Goal: Task Accomplishment & Management: Manage account settings

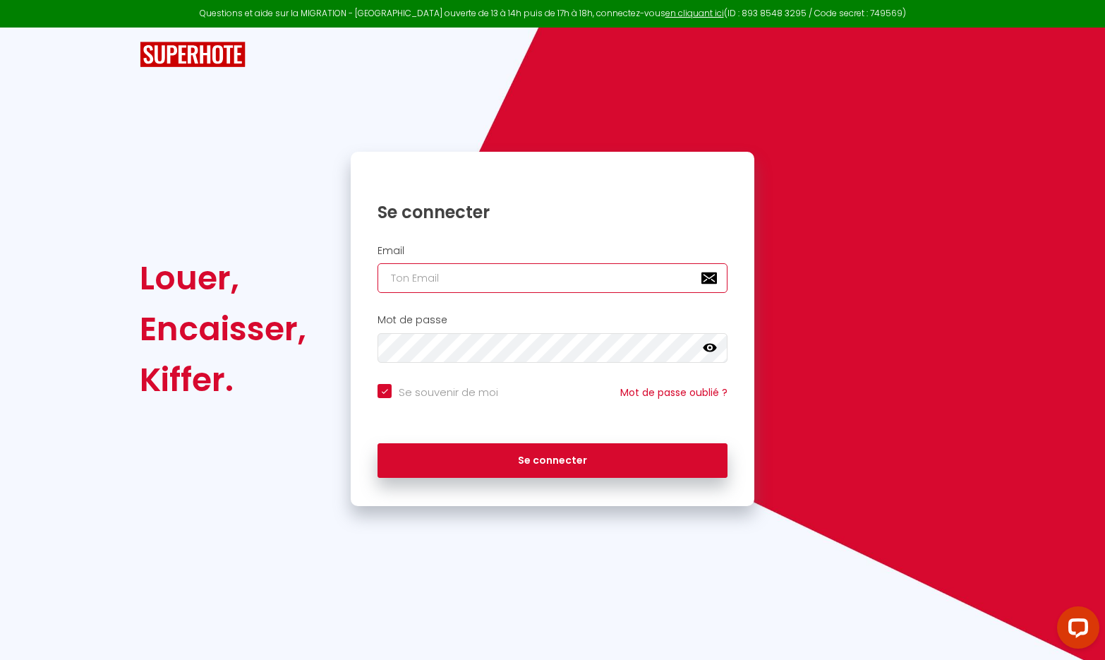
type input "[EMAIL_ADDRESS][DOMAIN_NAME]"
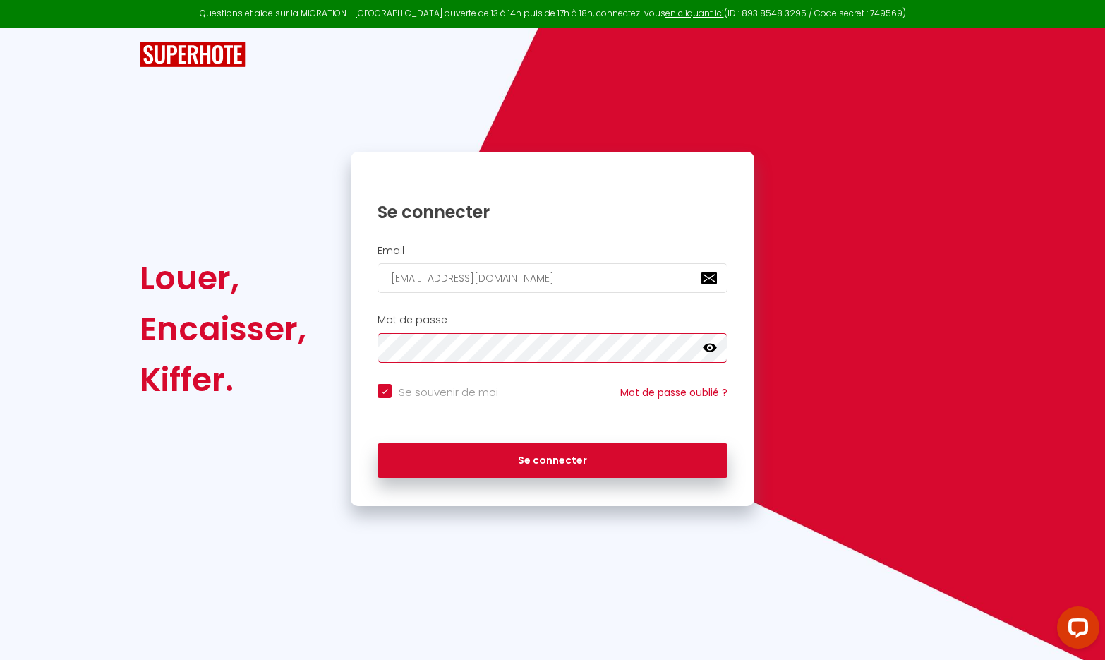
click at [553, 458] on button "Se connecter" at bounding box center [553, 460] width 350 height 35
checkbox input "true"
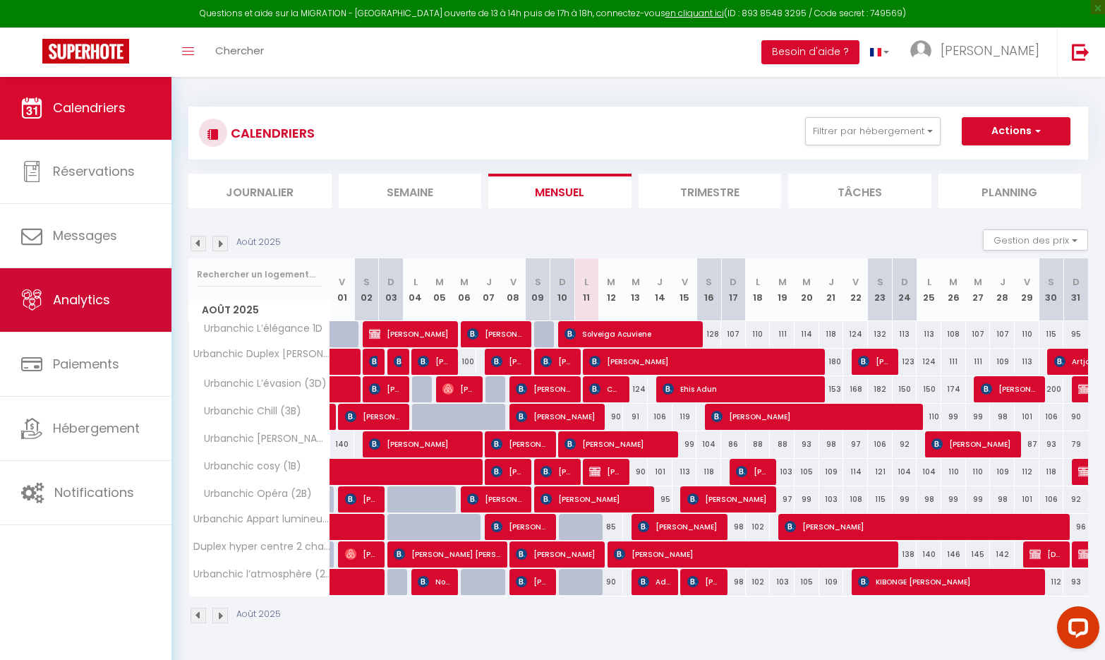
click at [76, 328] on link "Analytics" at bounding box center [86, 300] width 172 height 64
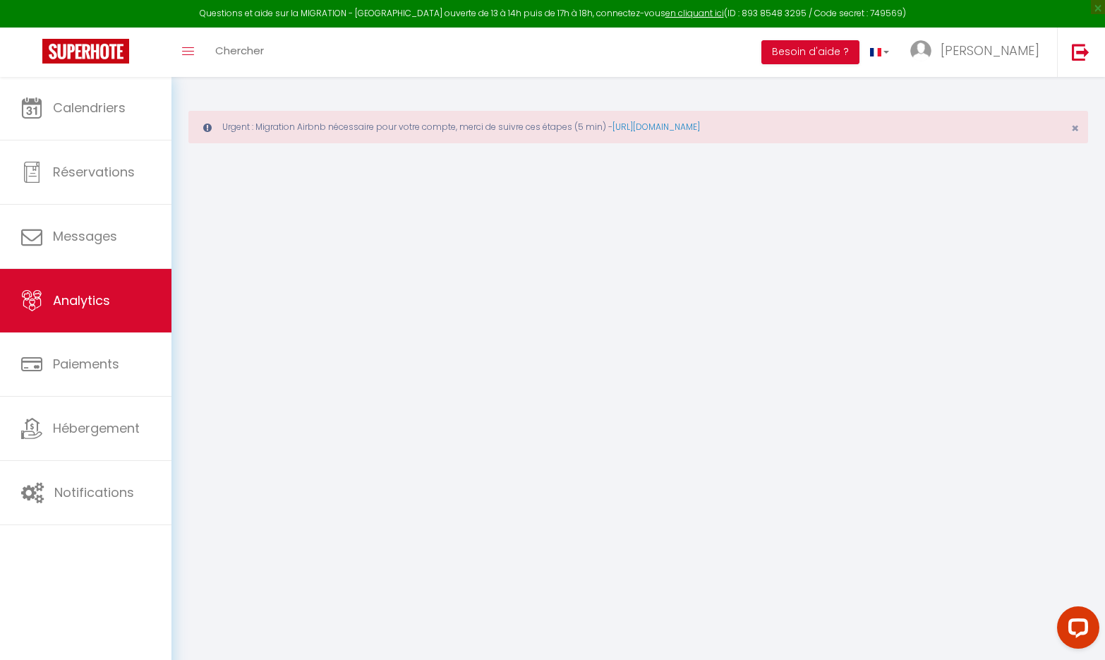
select select "2025"
select select "8"
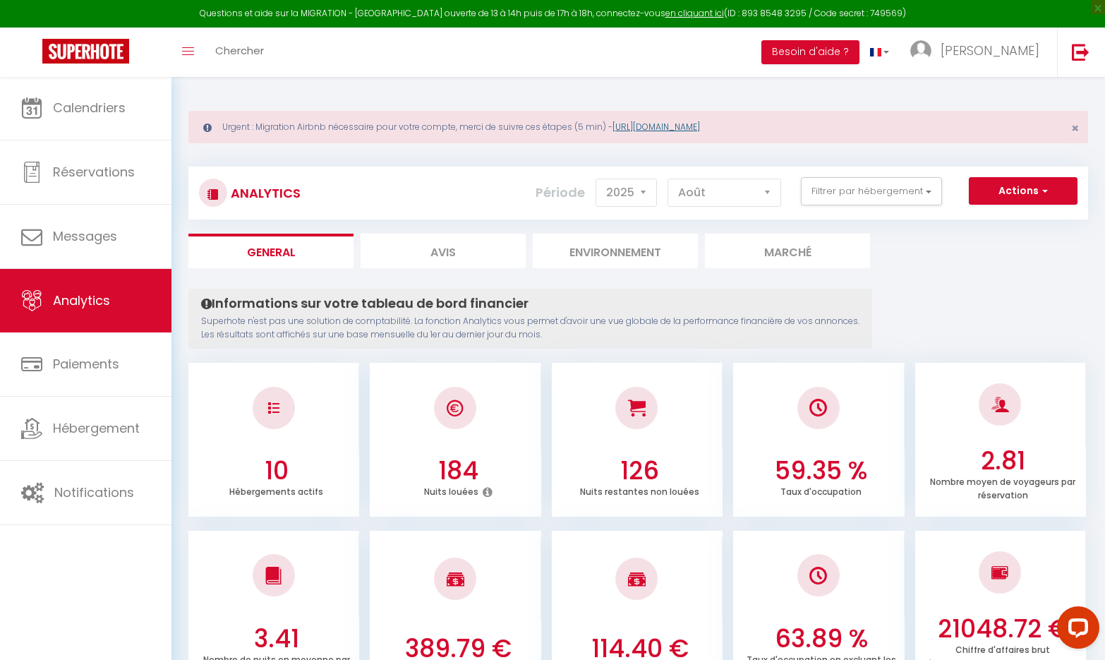
click at [651, 130] on link "[URL][DOMAIN_NAME]" at bounding box center [657, 127] width 88 height 12
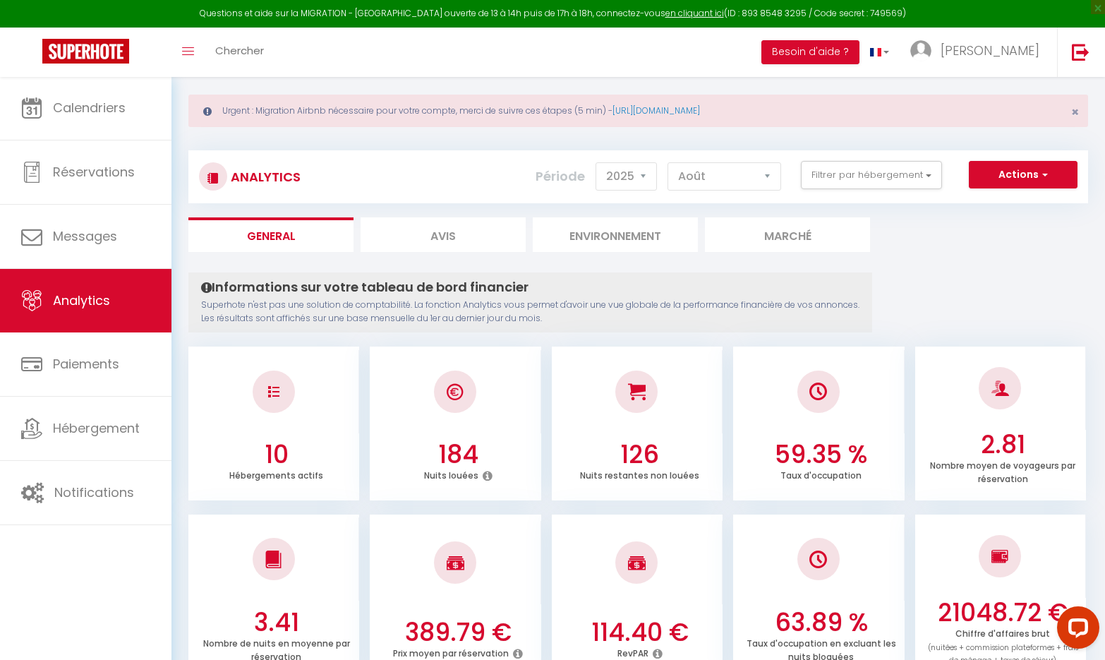
scroll to position [20, 0]
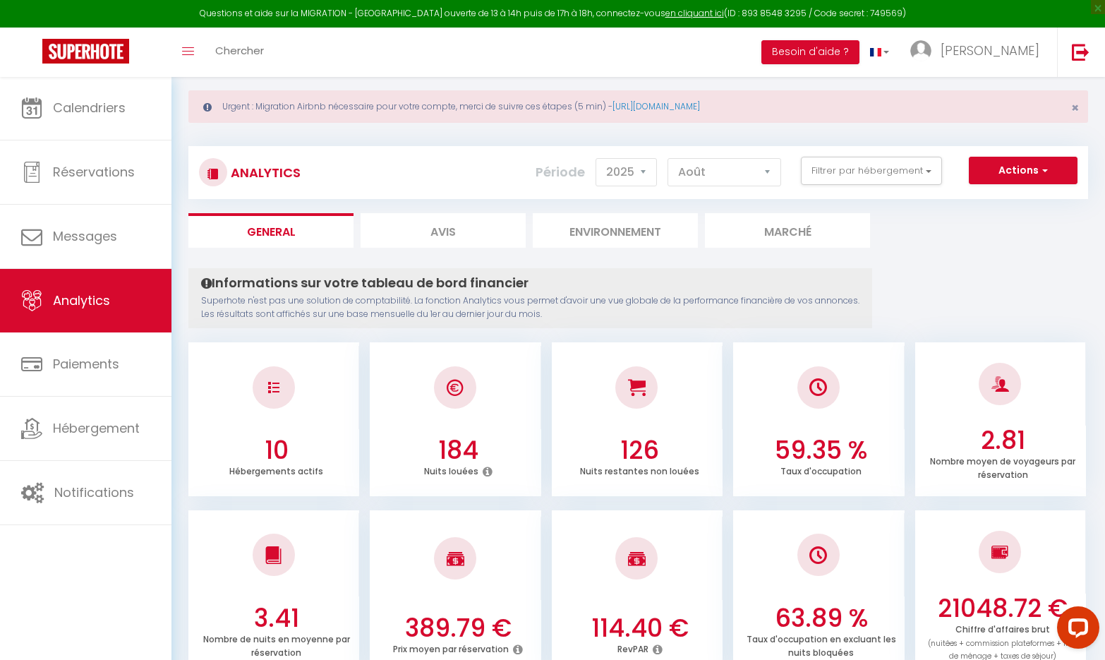
click at [82, 51] on img at bounding box center [85, 51] width 87 height 25
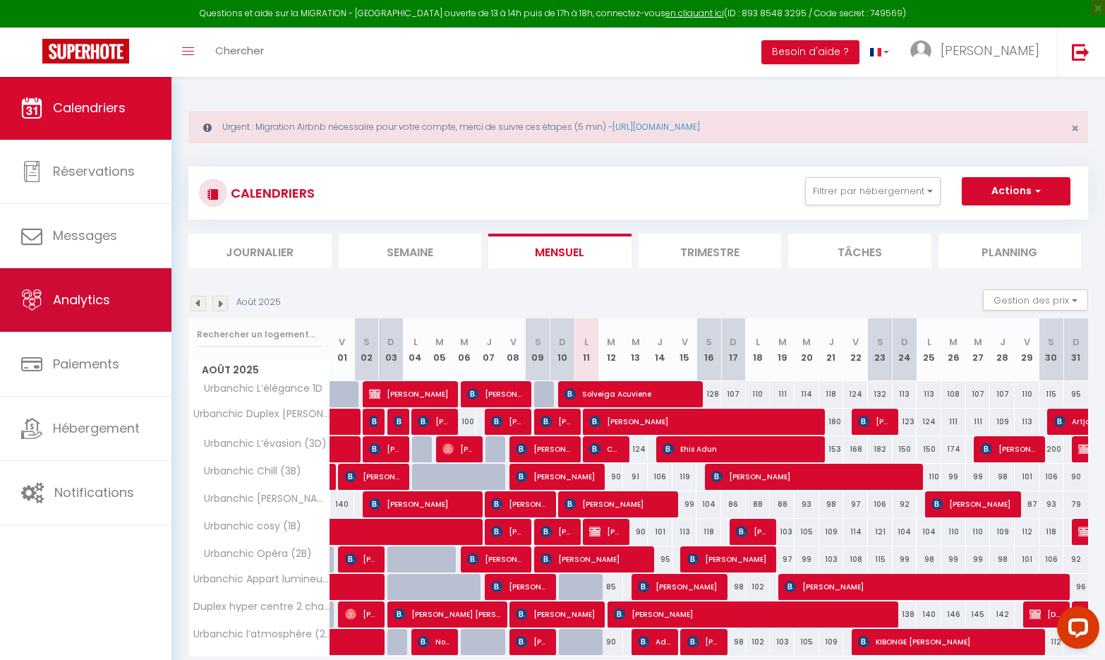
click at [123, 299] on link "Analytics" at bounding box center [86, 300] width 172 height 64
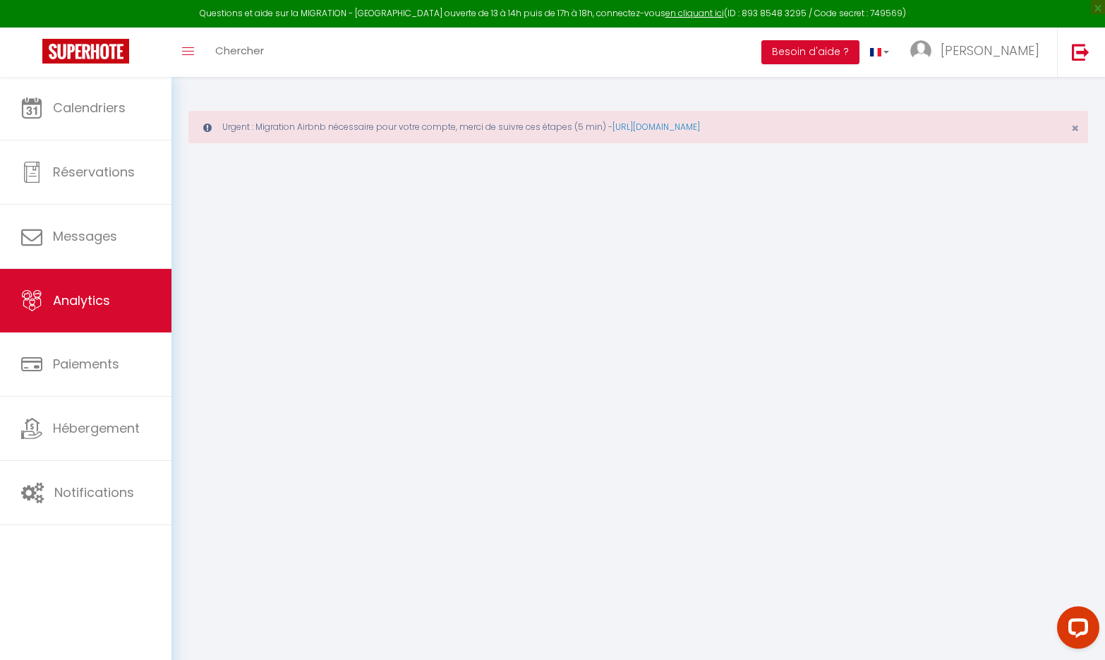
select select "2025"
select select "8"
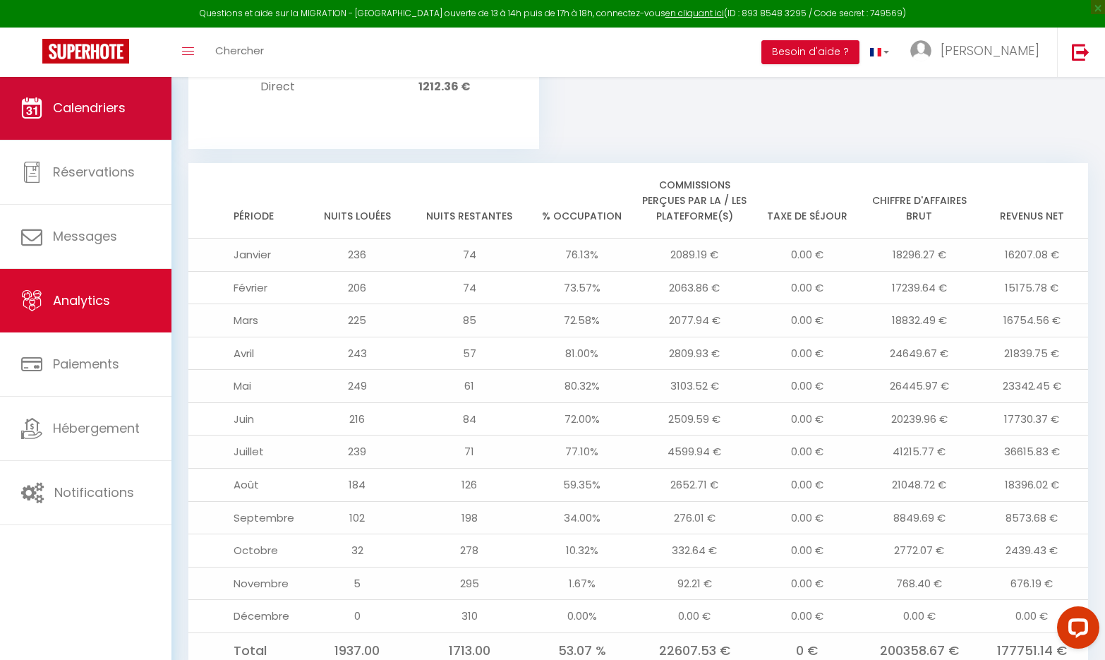
scroll to position [1598, 0]
click at [121, 106] on span "Calendriers" at bounding box center [89, 108] width 73 height 18
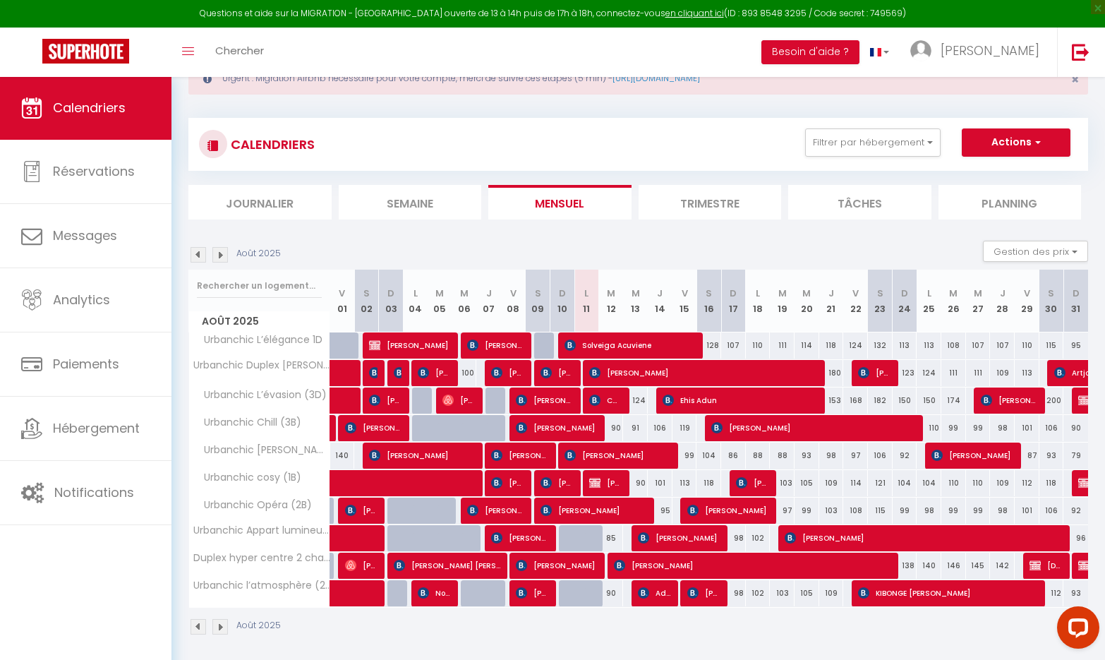
scroll to position [50, 0]
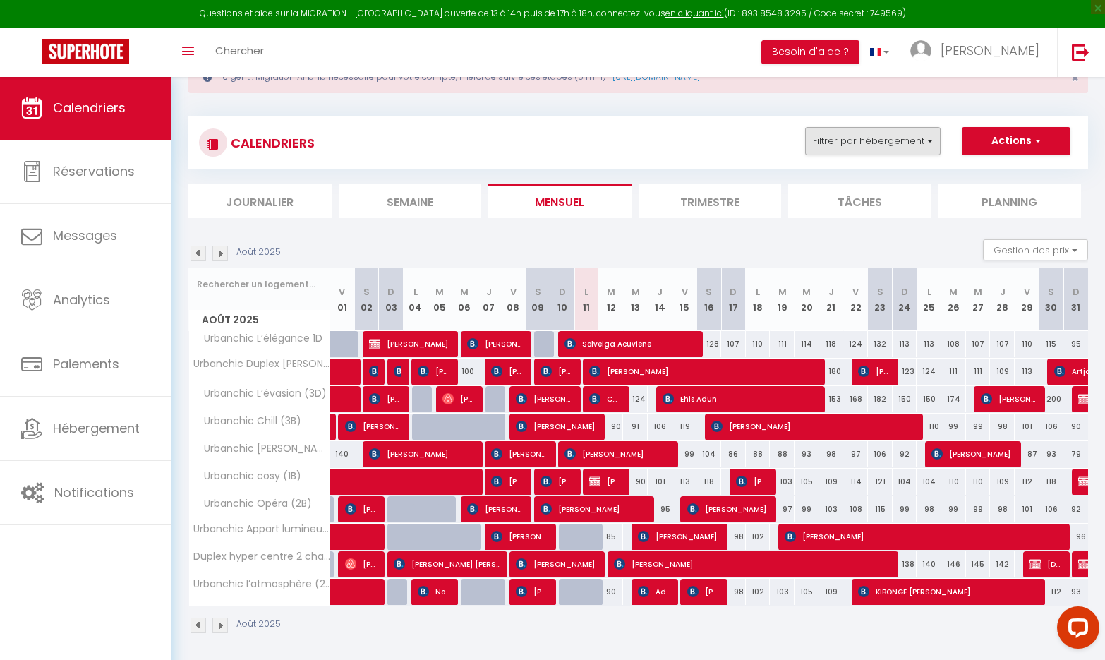
click at [920, 142] on button "Filtrer par hébergement" at bounding box center [873, 141] width 136 height 28
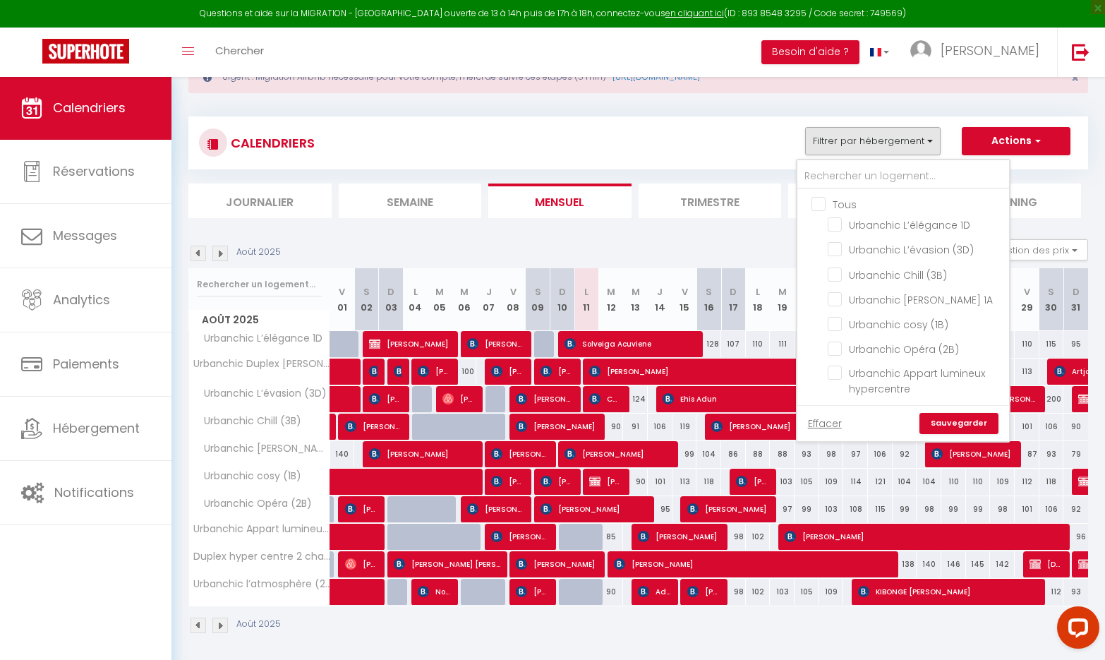
click at [752, 133] on div "CALENDRIERS Filtrer par hébergement Tous Urbanchic L’élégance 1D Urbanchic L’év…" at bounding box center [638, 143] width 879 height 32
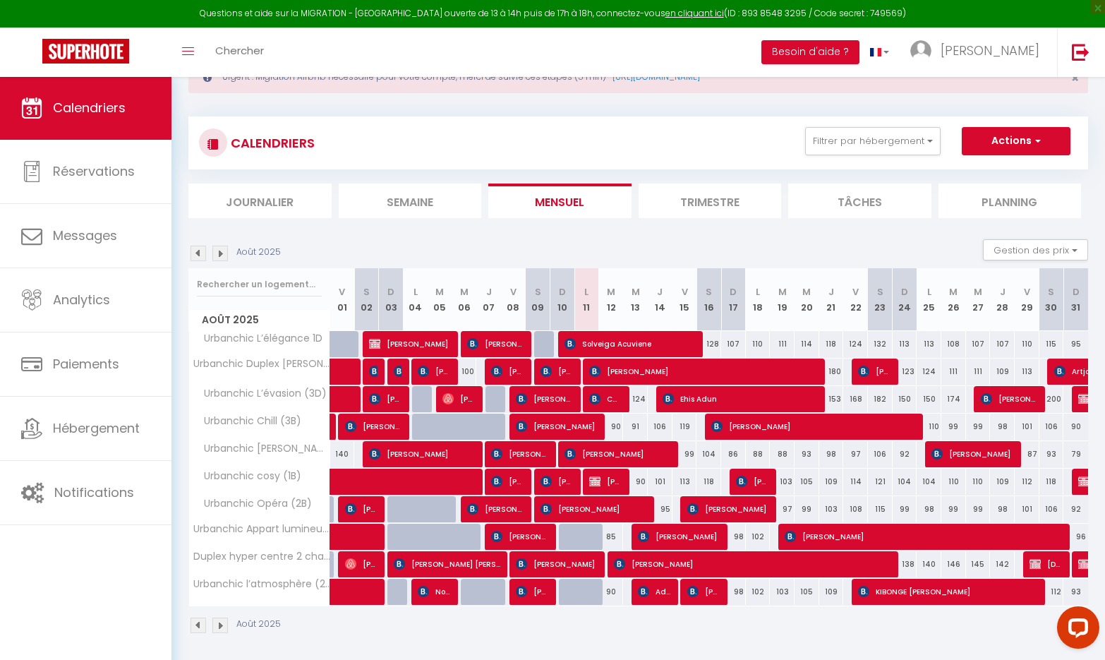
click at [197, 251] on img at bounding box center [199, 254] width 16 height 16
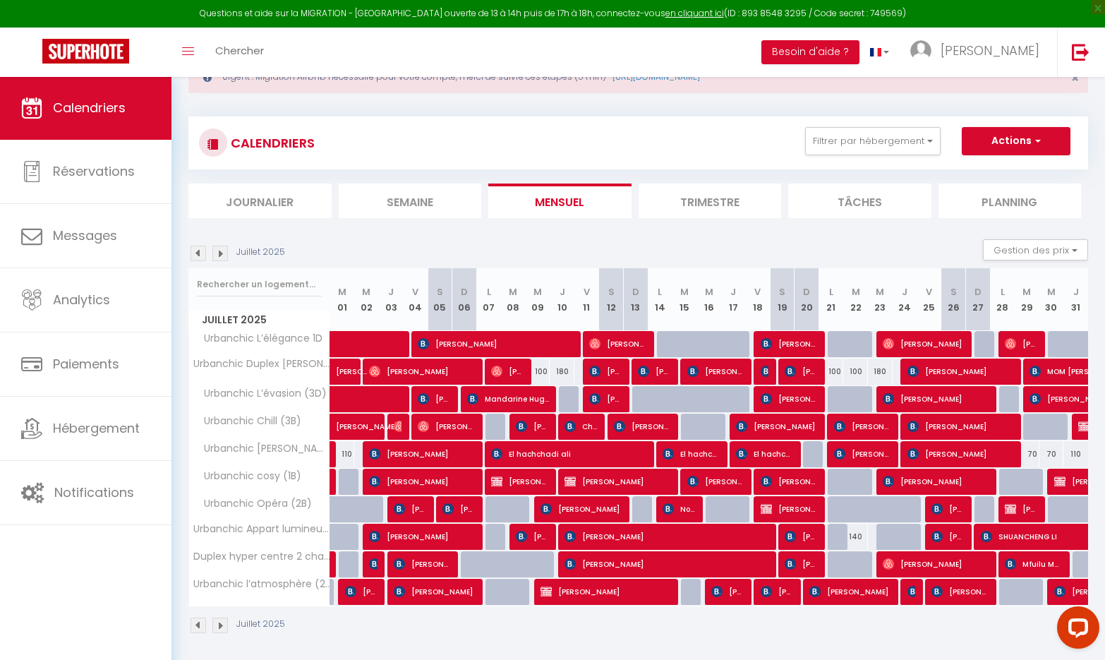
click at [197, 251] on img at bounding box center [199, 254] width 16 height 16
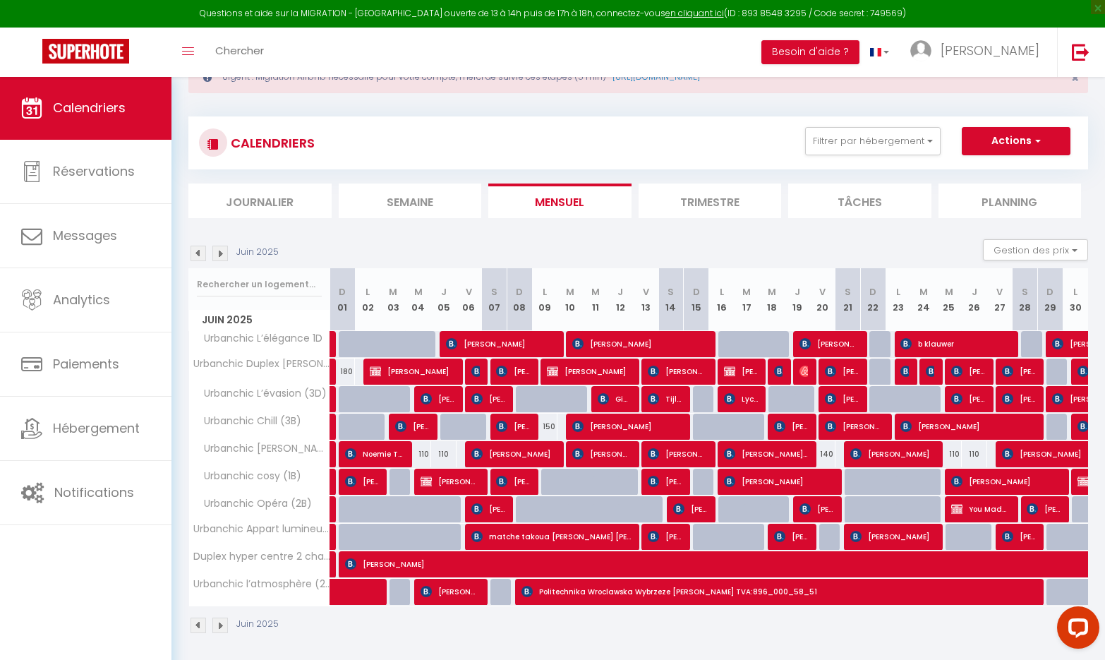
click at [198, 251] on img at bounding box center [199, 254] width 16 height 16
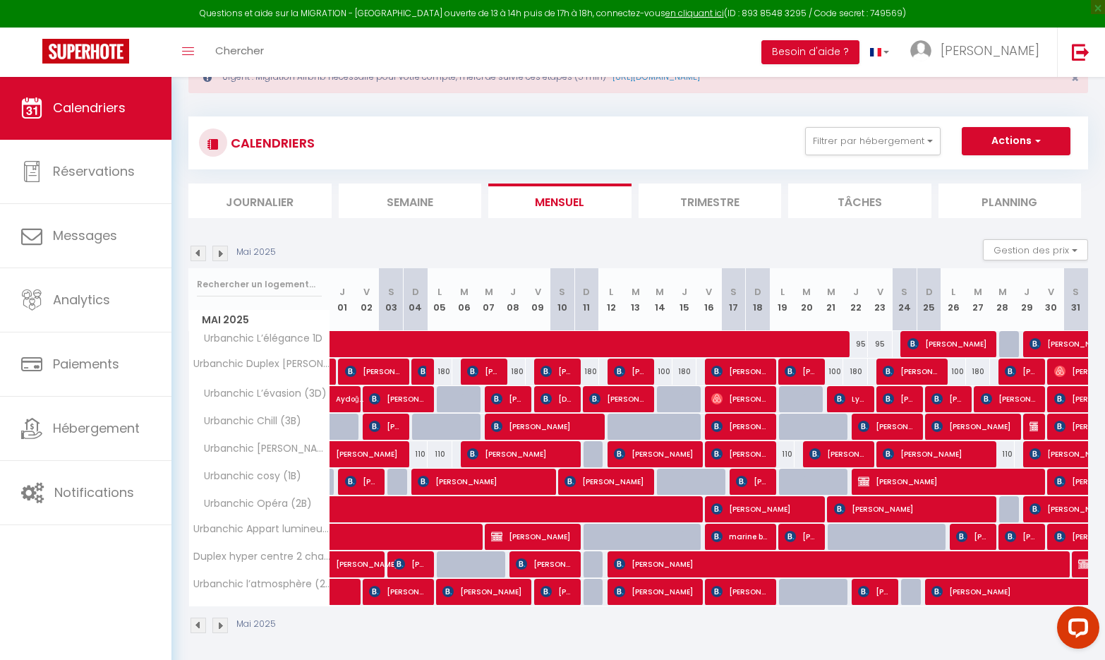
click at [198, 251] on img at bounding box center [199, 254] width 16 height 16
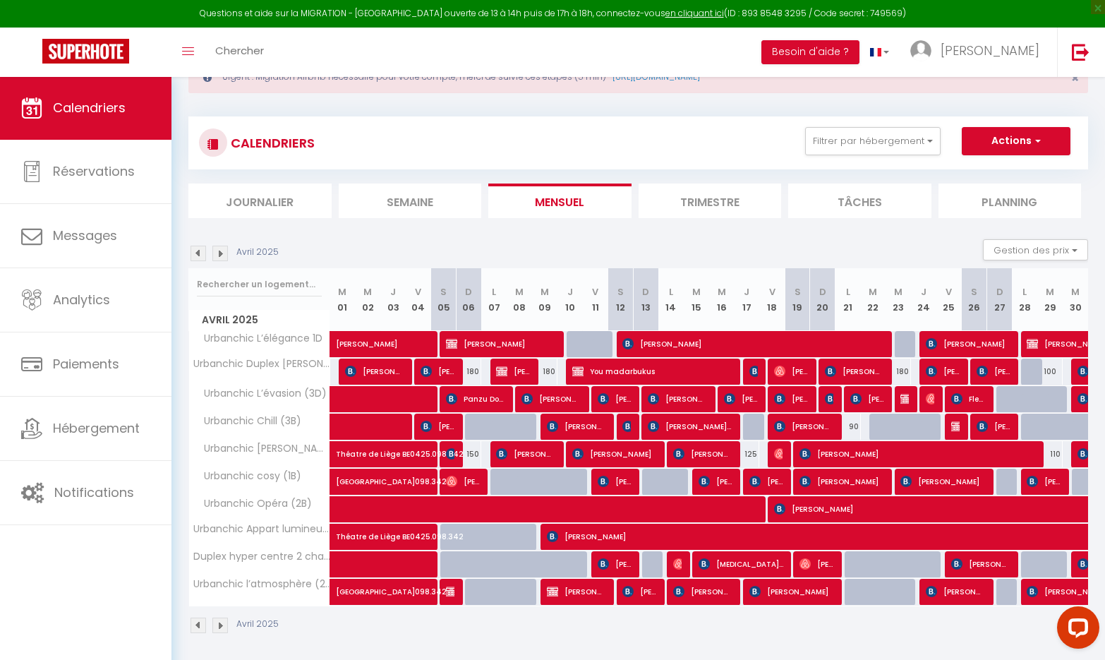
click at [198, 251] on img at bounding box center [199, 254] width 16 height 16
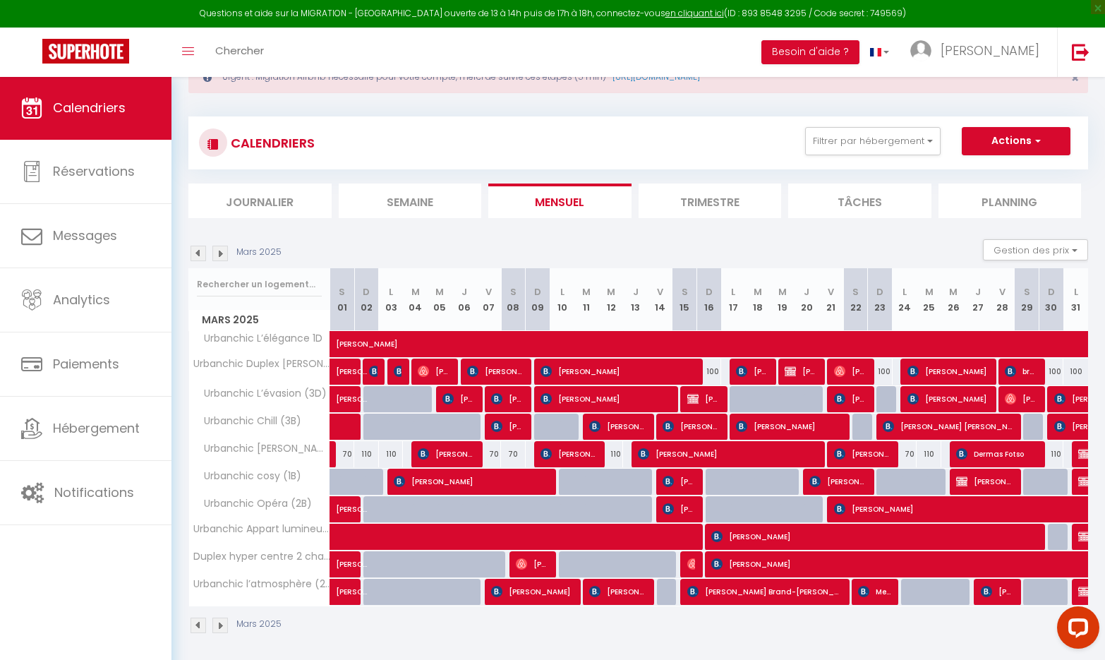
click at [198, 251] on img at bounding box center [199, 254] width 16 height 16
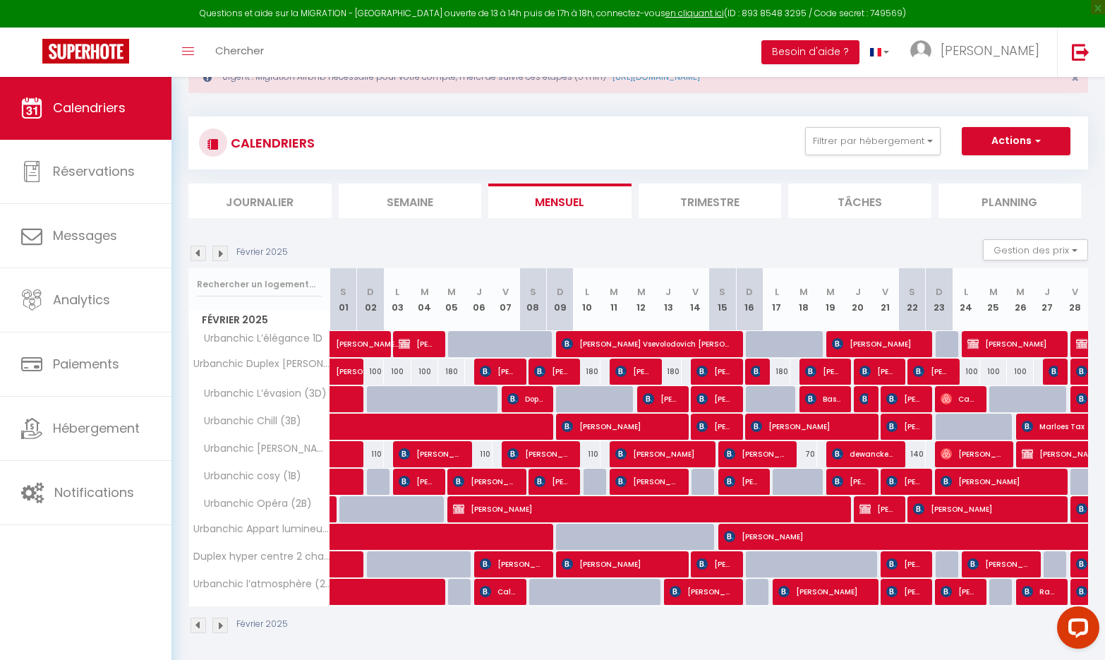
click at [198, 251] on img at bounding box center [199, 254] width 16 height 16
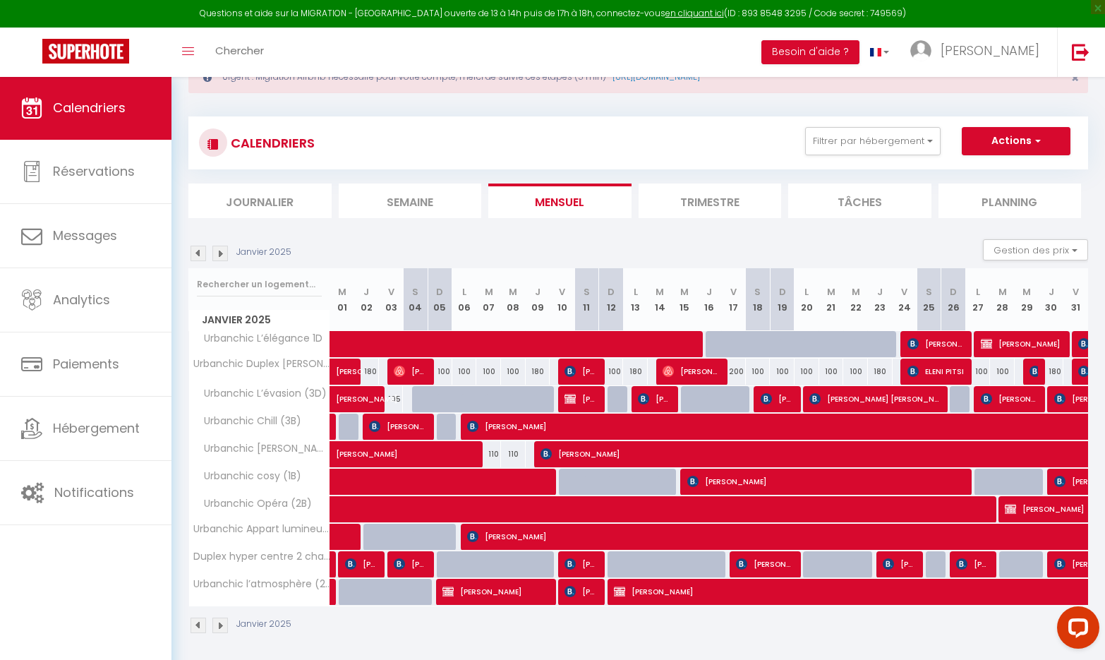
click at [198, 251] on img at bounding box center [199, 254] width 16 height 16
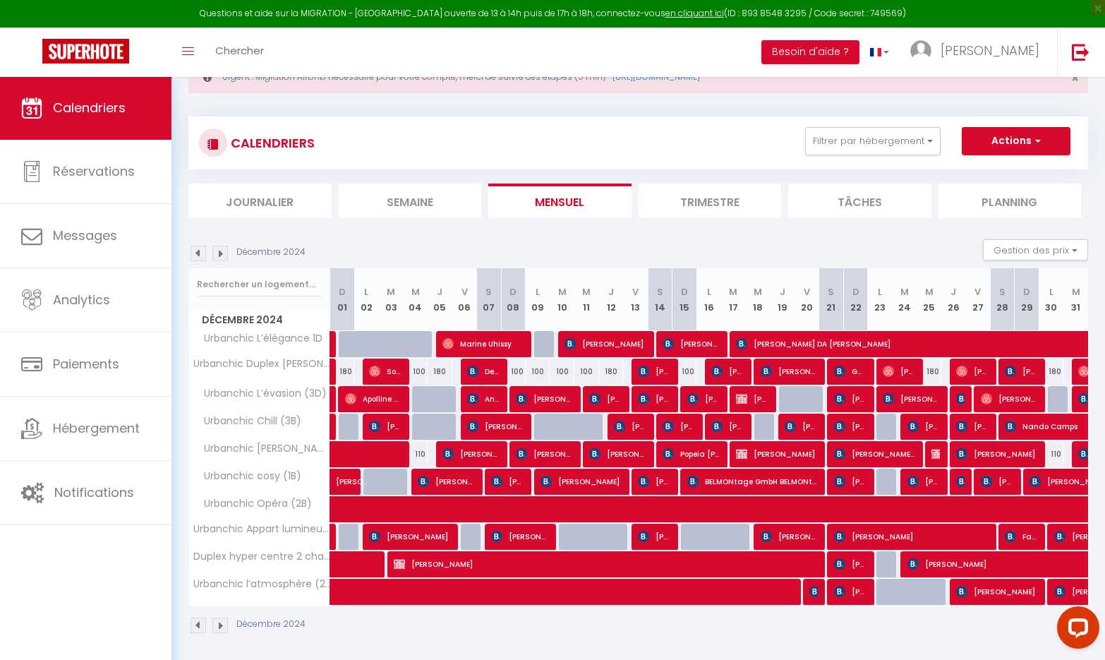
click at [198, 251] on img at bounding box center [199, 254] width 16 height 16
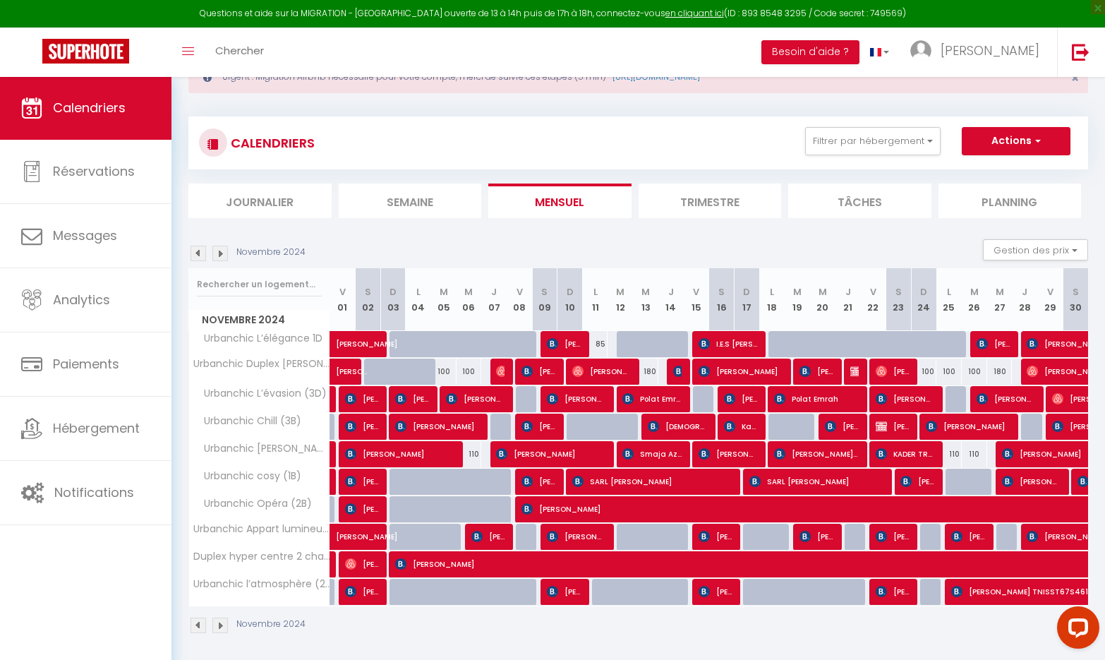
click at [198, 251] on img at bounding box center [199, 254] width 16 height 16
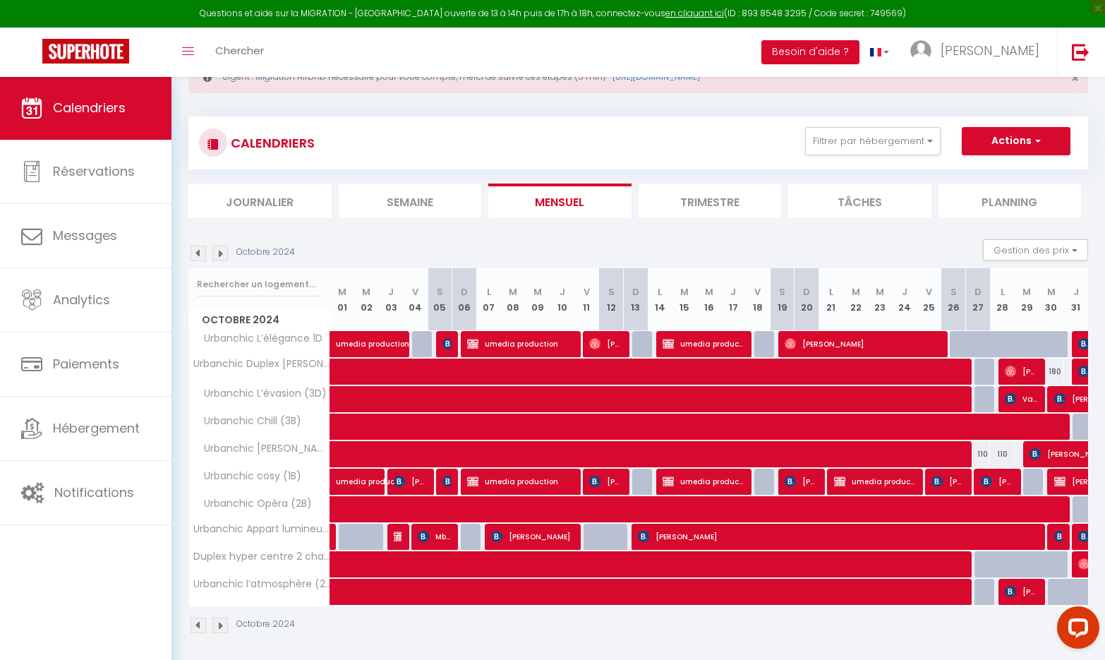
click at [198, 251] on img at bounding box center [199, 254] width 16 height 16
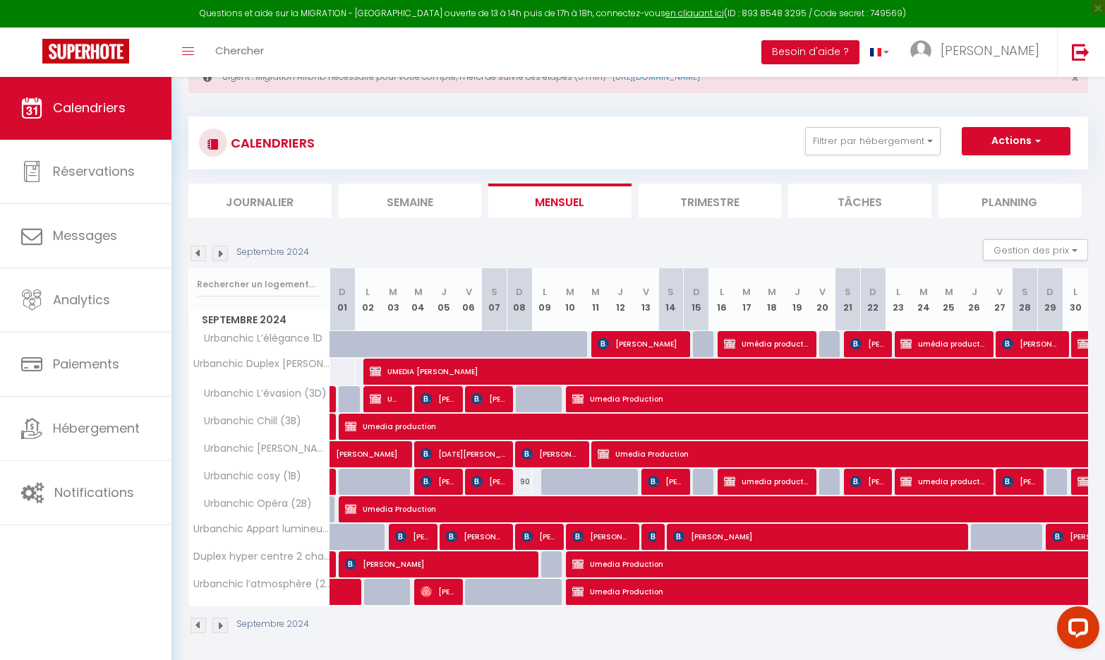
click at [198, 251] on img at bounding box center [199, 254] width 16 height 16
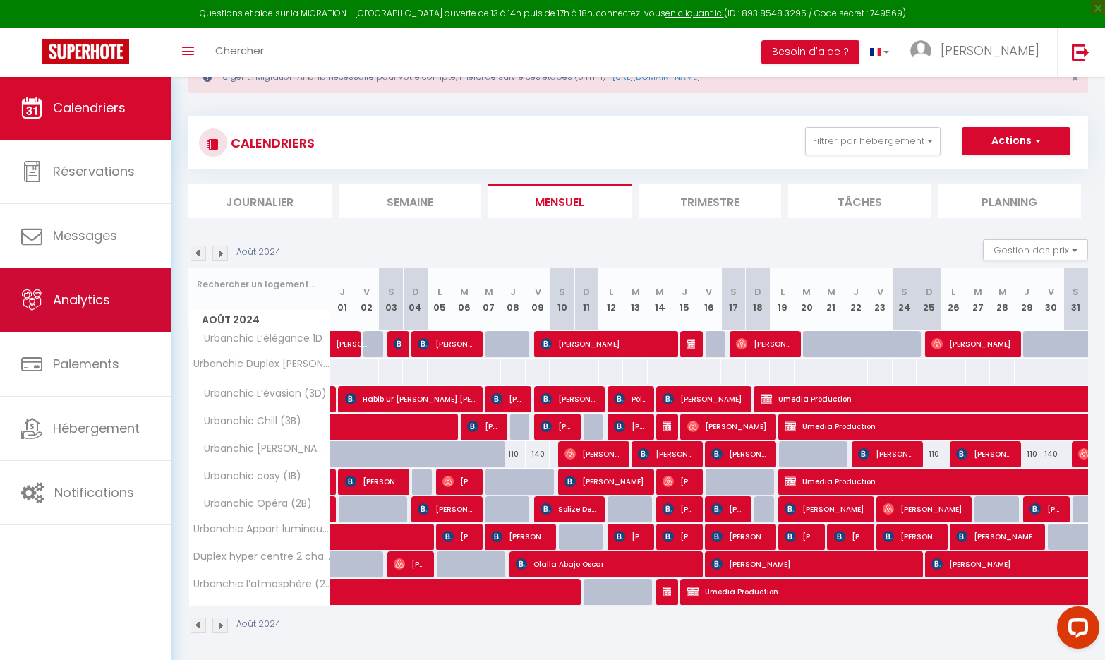
click at [148, 298] on link "Analytics" at bounding box center [86, 300] width 172 height 64
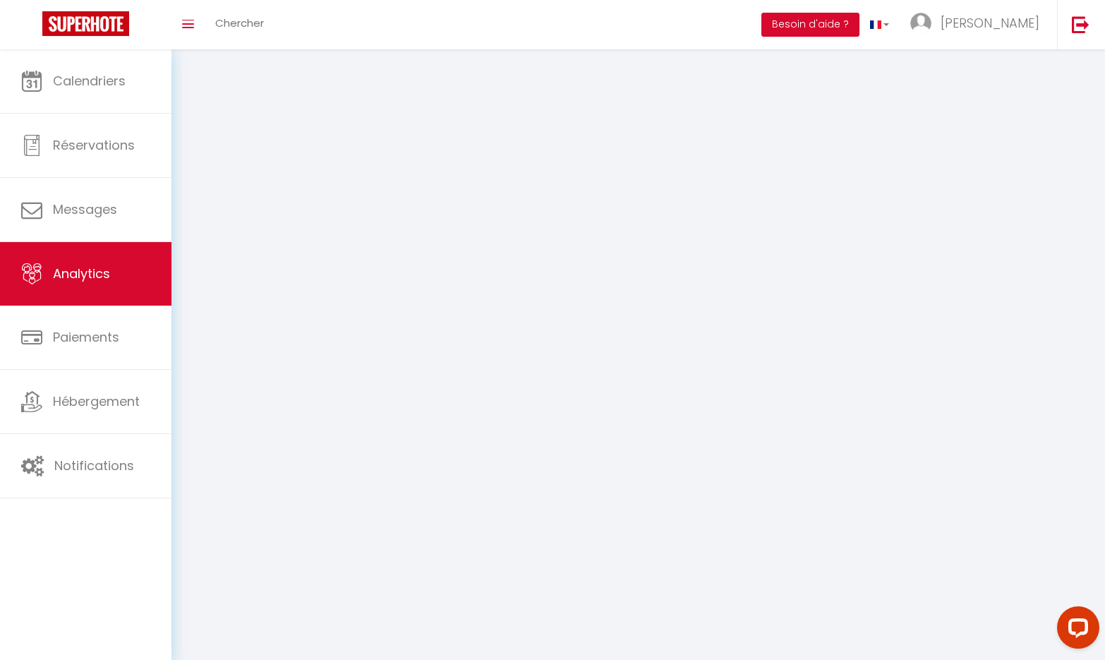
select select "2025"
select select "8"
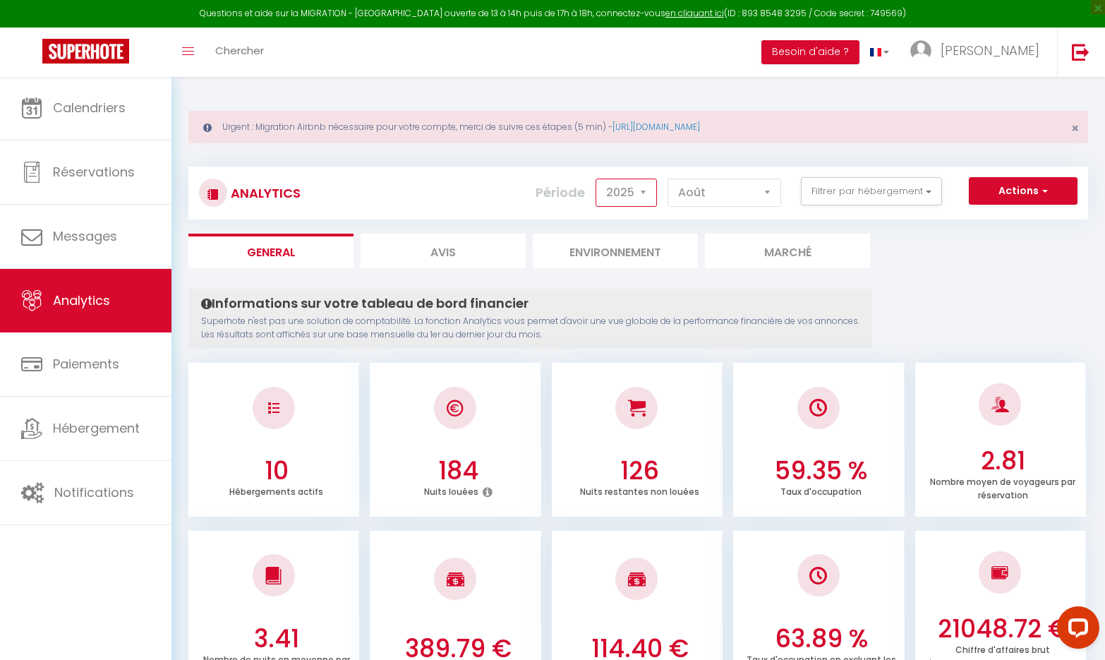
select select "2024"
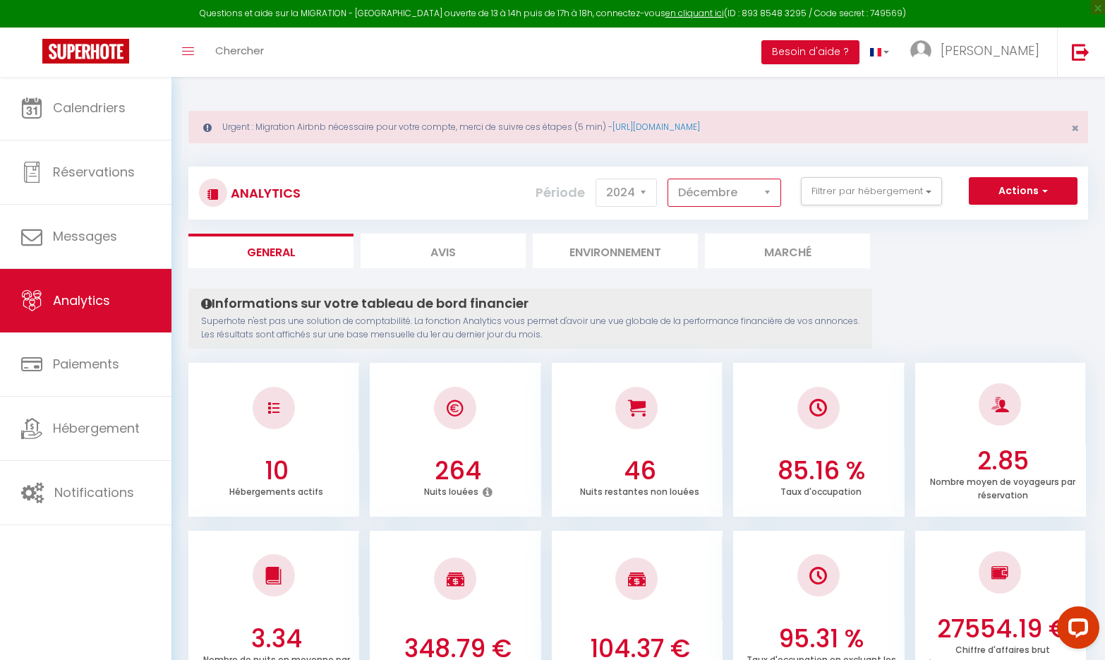
select select "1"
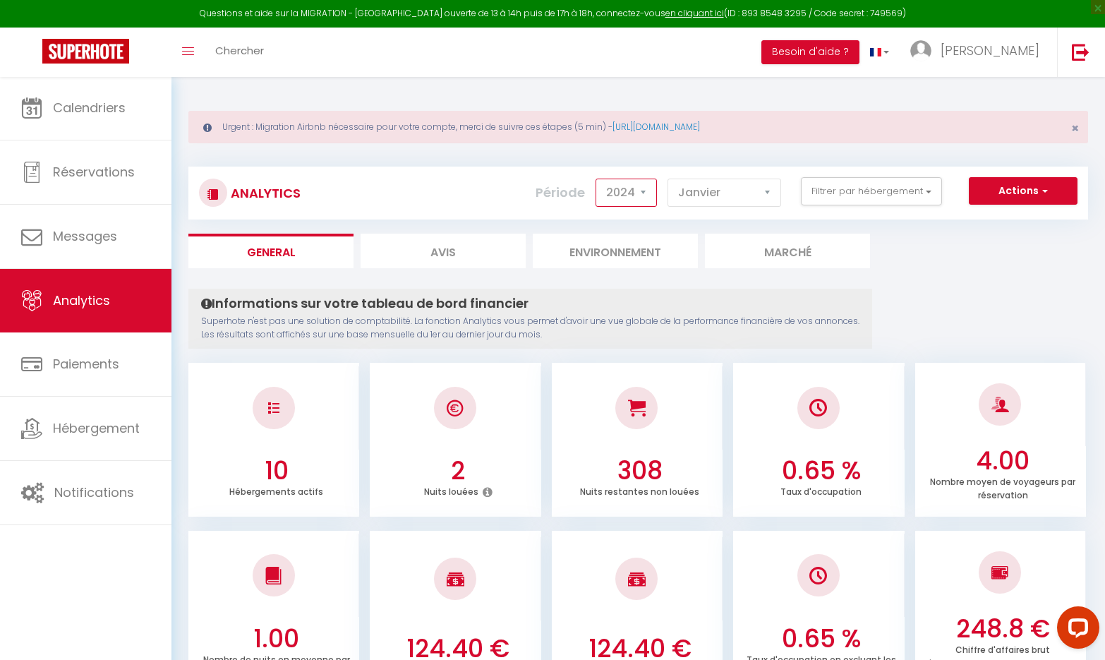
select select "2025"
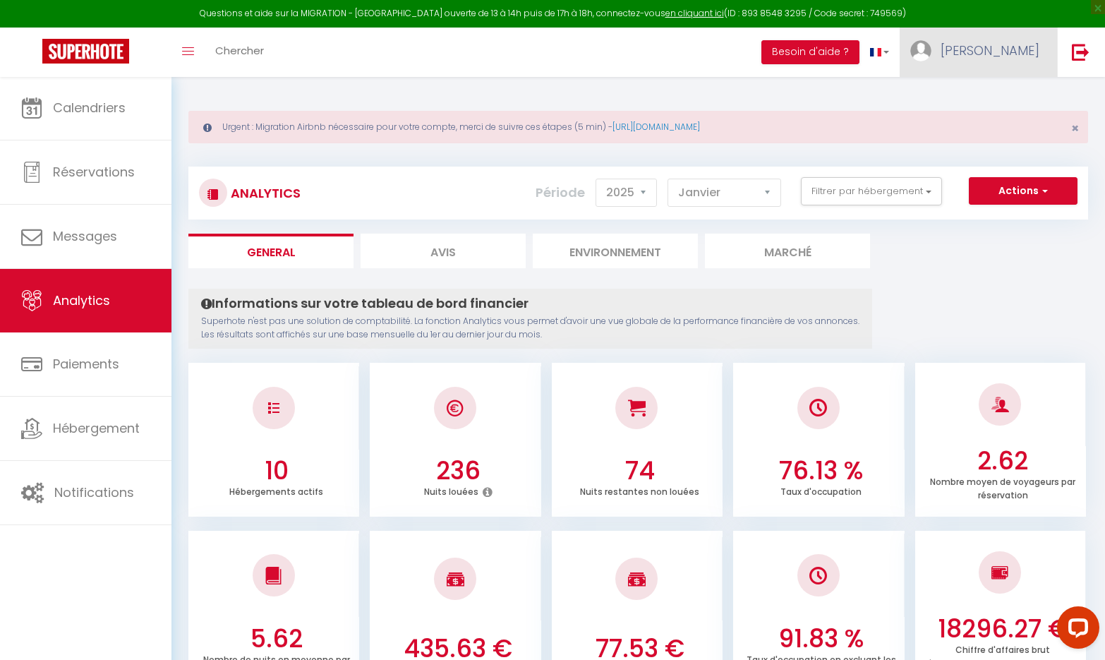
click at [1037, 56] on span "[PERSON_NAME]" at bounding box center [990, 51] width 99 height 18
click at [998, 100] on link "Paramètres" at bounding box center [1001, 98] width 104 height 24
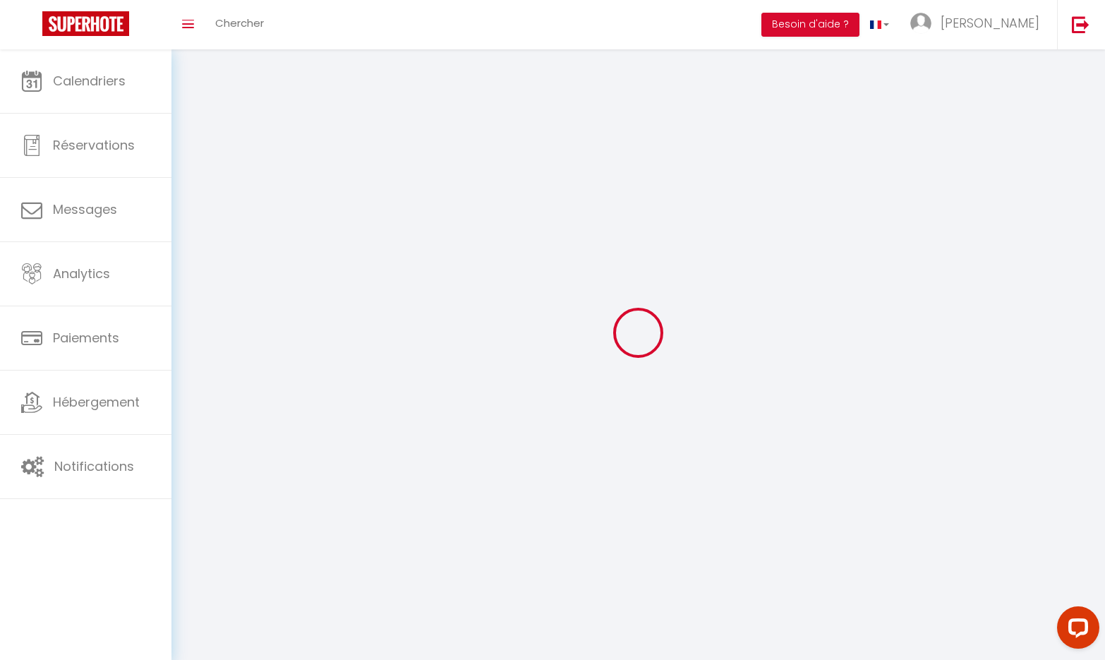
select select
type input "[PERSON_NAME]"
type input "Franchi"
type input "[PHONE_NUMBER]"
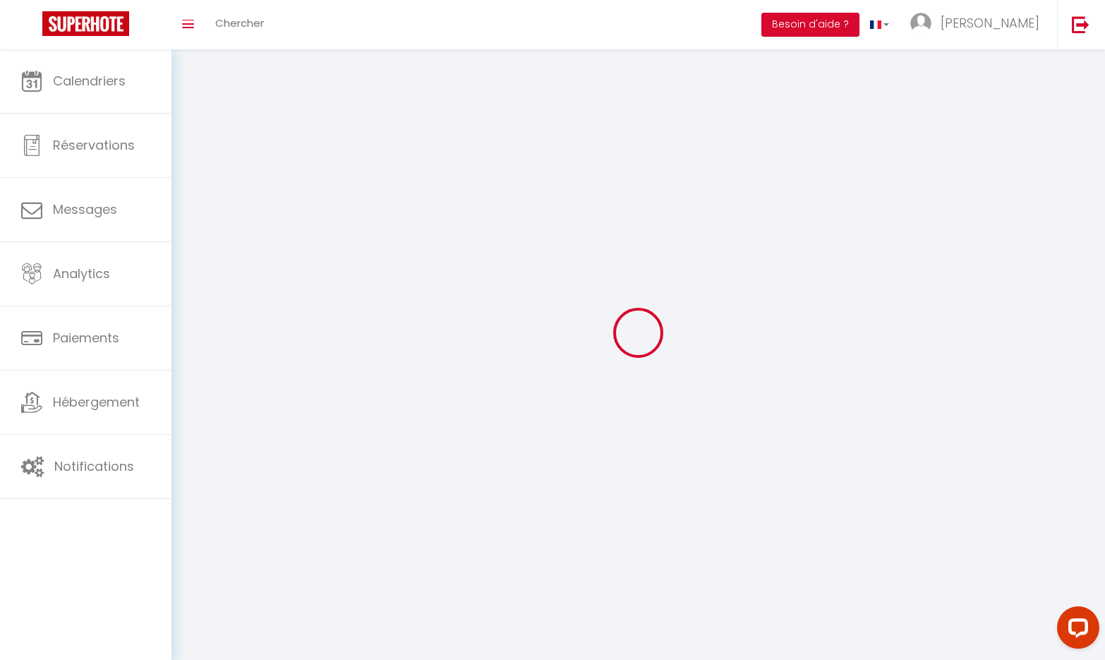
type input "Rue Strivay 78"
type input "4122"
type input "Neupre"
type input "RmIEb4YBnduTyGO7ytio3bN1z"
type input "ADmvJ4FSle5s6zHiX2lhxm7A6"
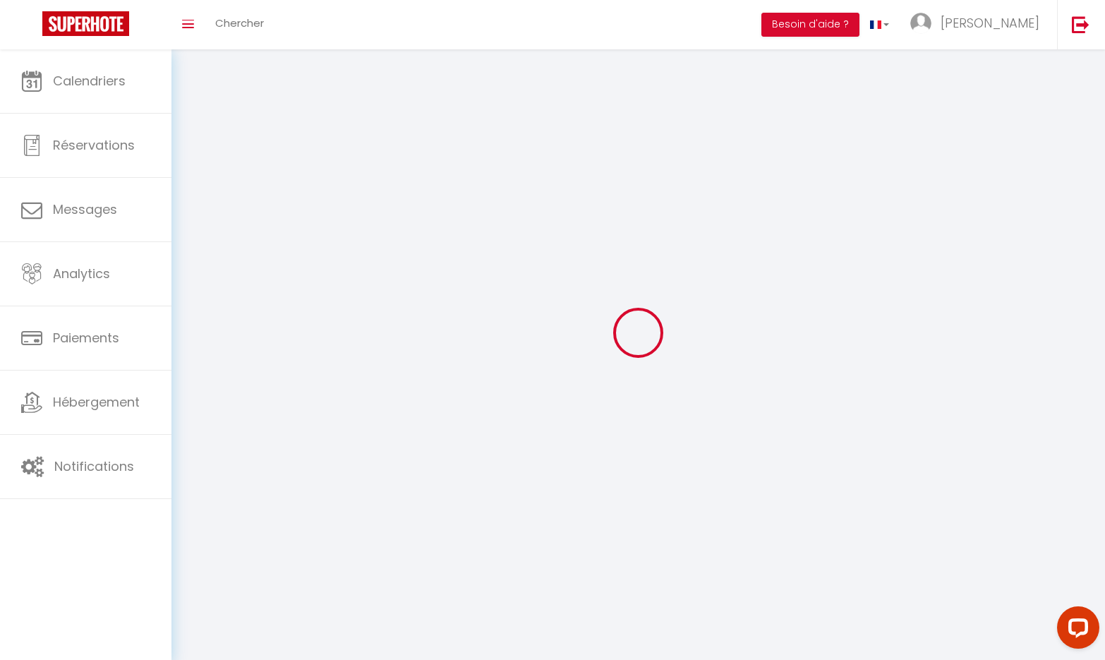
type input "[URL][DOMAIN_NAME]"
select select "23"
select select "28"
select select "fr"
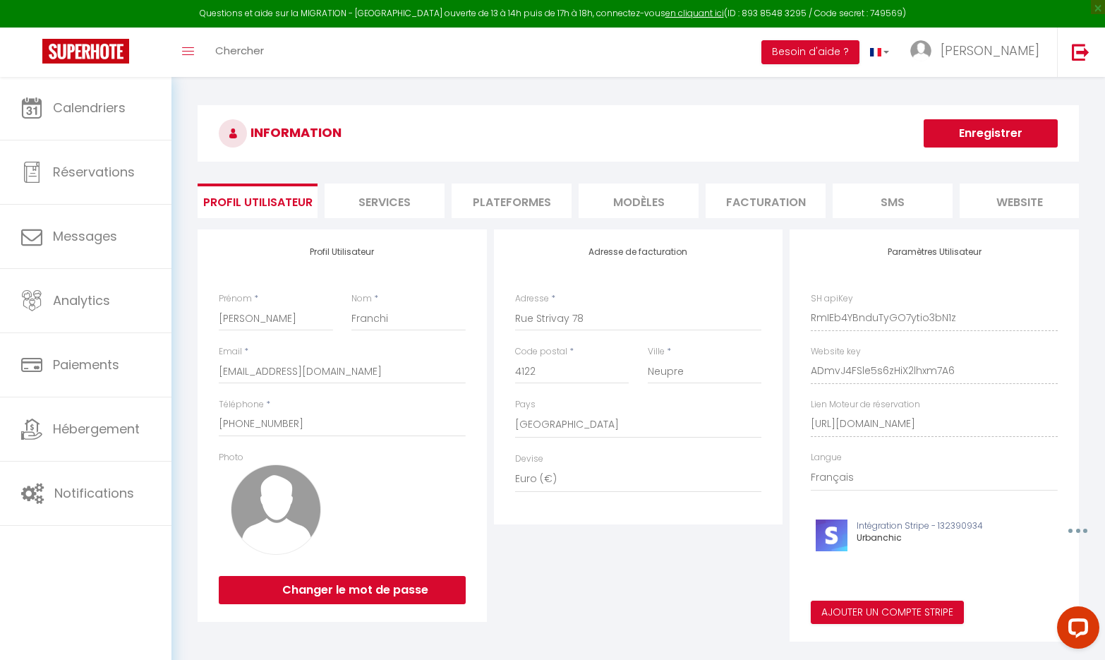
click at [504, 210] on li "Plateformes" at bounding box center [512, 201] width 120 height 35
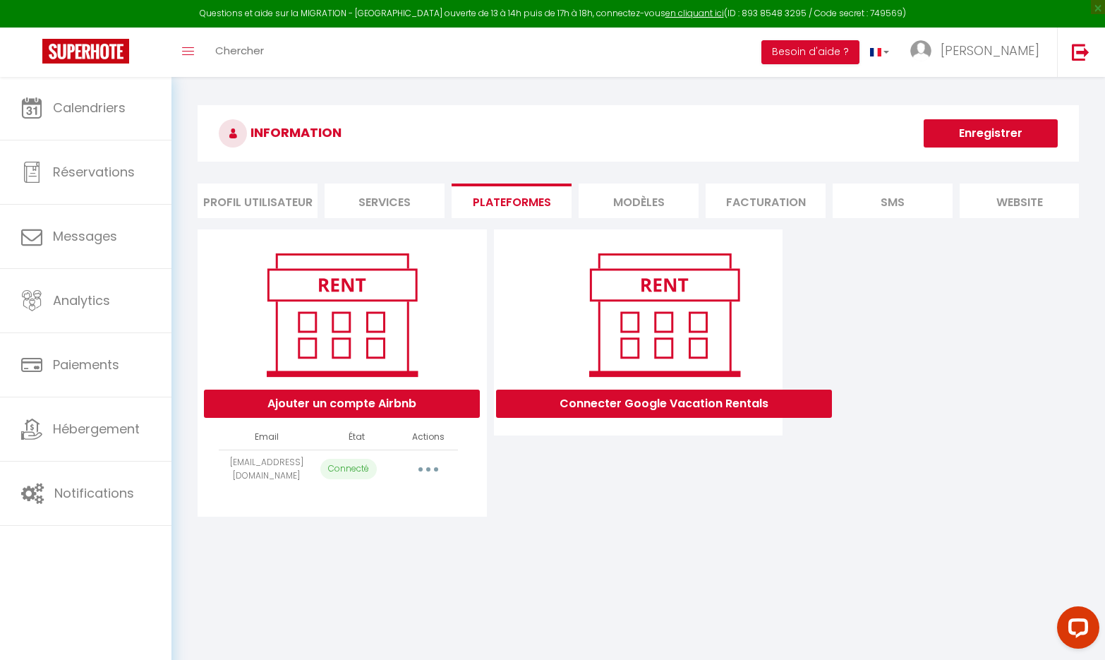
click at [435, 467] on button "button" at bounding box center [429, 469] width 40 height 23
click at [344, 554] on link "Reconnecter le compte" at bounding box center [366, 552] width 156 height 24
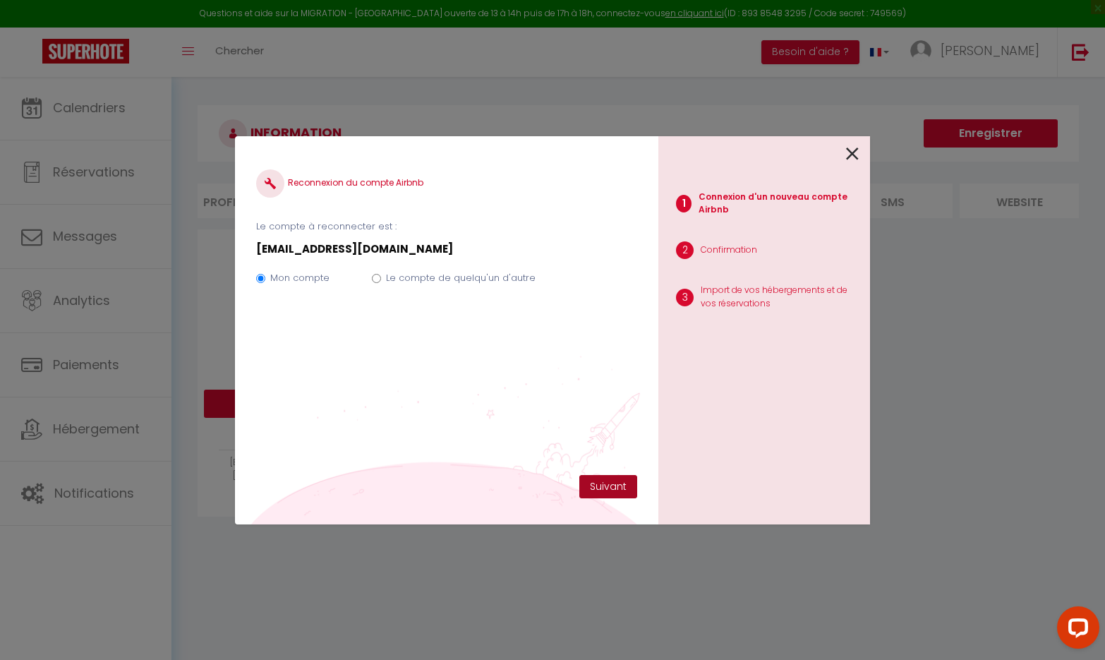
click at [618, 486] on button "Suivant" at bounding box center [608, 487] width 58 height 24
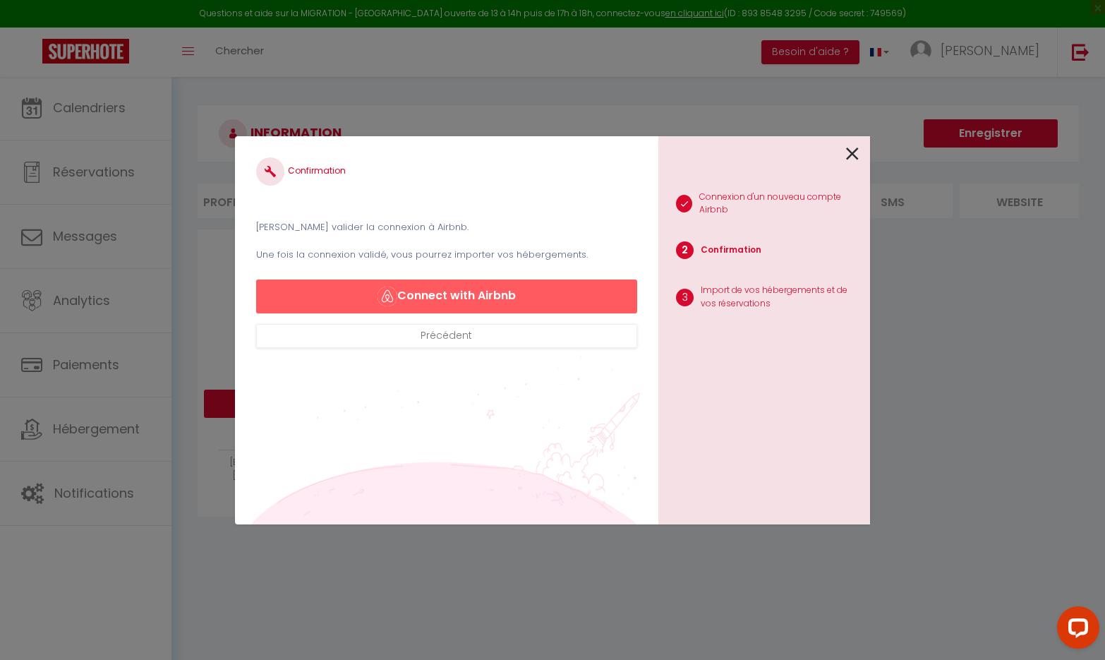
click at [576, 297] on button "Connect with Airbnb" at bounding box center [446, 296] width 381 height 34
click at [499, 289] on button "Connect with Airbnb" at bounding box center [446, 296] width 381 height 34
click at [495, 300] on button "Connect with Airbnb" at bounding box center [446, 296] width 381 height 34
click at [450, 301] on button "Connect with Airbnb" at bounding box center [446, 296] width 381 height 34
drag, startPoint x: 450, startPoint y: 301, endPoint x: 422, endPoint y: 288, distance: 30.3
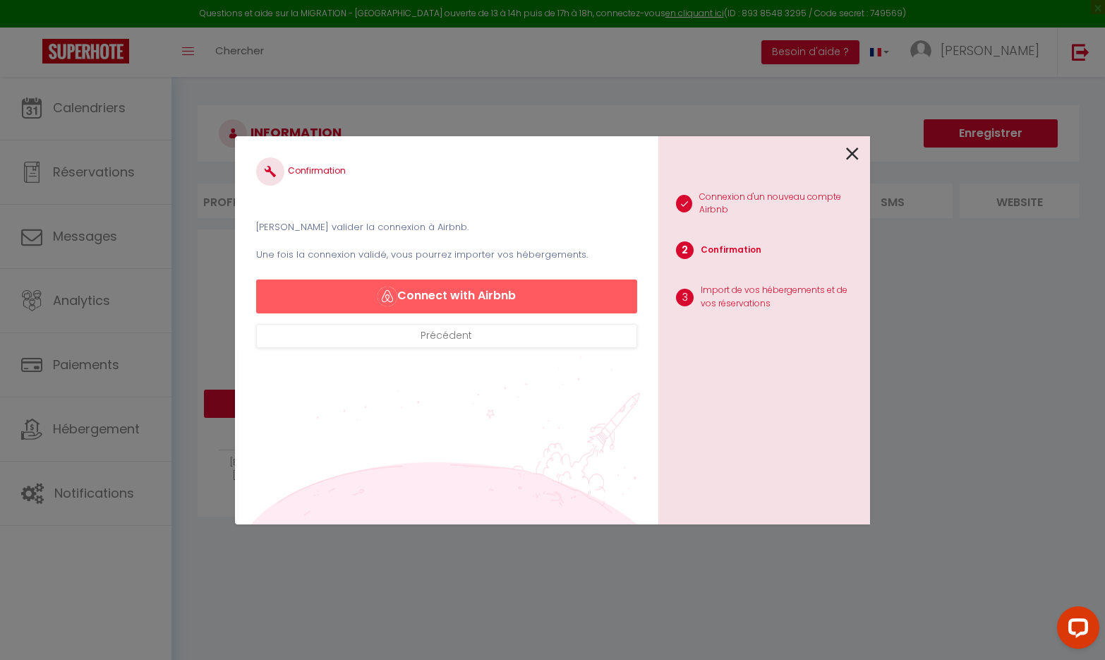
click at [422, 288] on button "Connect with Airbnb" at bounding box center [446, 296] width 381 height 34
click at [860, 152] on div "1 Connexion d'un nouveau compte Airbnb 2 Confirmation 3 Import de vos hébergeme…" at bounding box center [765, 330] width 212 height 388
drag, startPoint x: 422, startPoint y: 288, endPoint x: 855, endPoint y: 151, distance: 454.5
click at [855, 151] on icon at bounding box center [852, 153] width 13 height 21
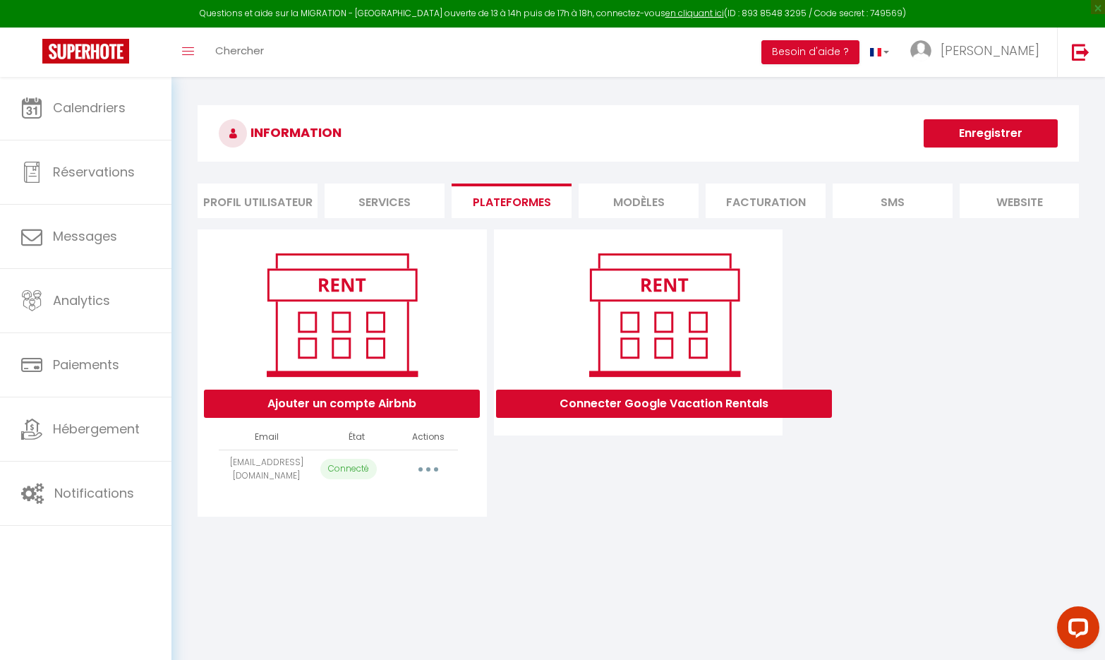
drag, startPoint x: 855, startPoint y: 151, endPoint x: 434, endPoint y: 464, distance: 525.1
click at [434, 464] on button "button" at bounding box center [429, 469] width 40 height 23
click at [380, 554] on link "Reconnecter le compte" at bounding box center [366, 552] width 156 height 24
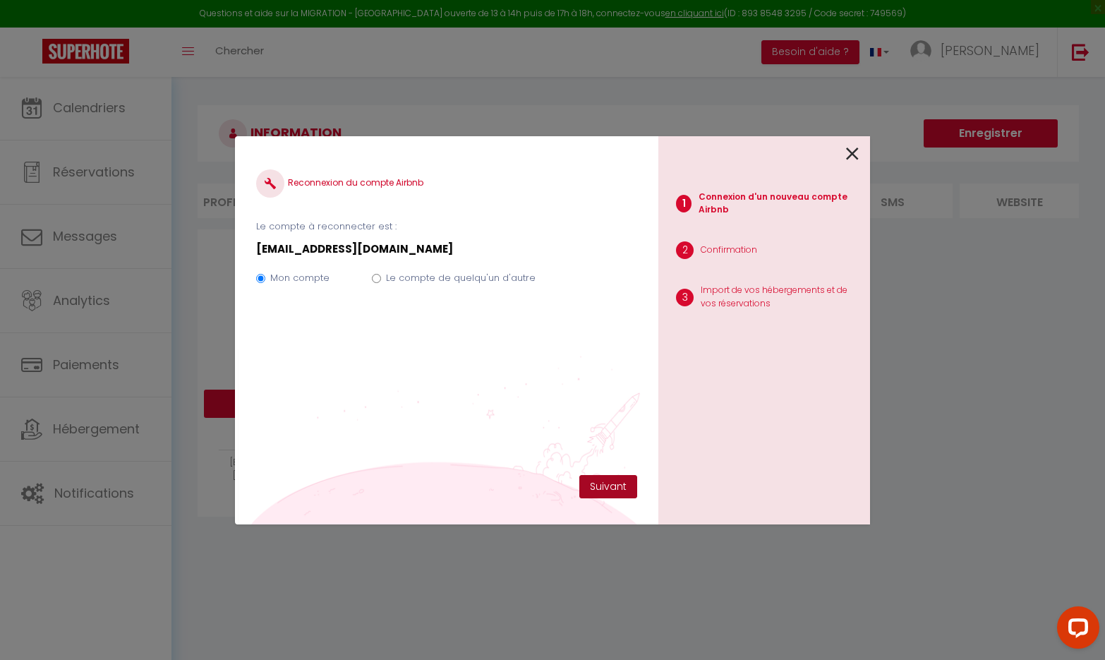
drag, startPoint x: 380, startPoint y: 554, endPoint x: 605, endPoint y: 488, distance: 234.5
click at [605, 488] on button "Suivant" at bounding box center [608, 487] width 58 height 24
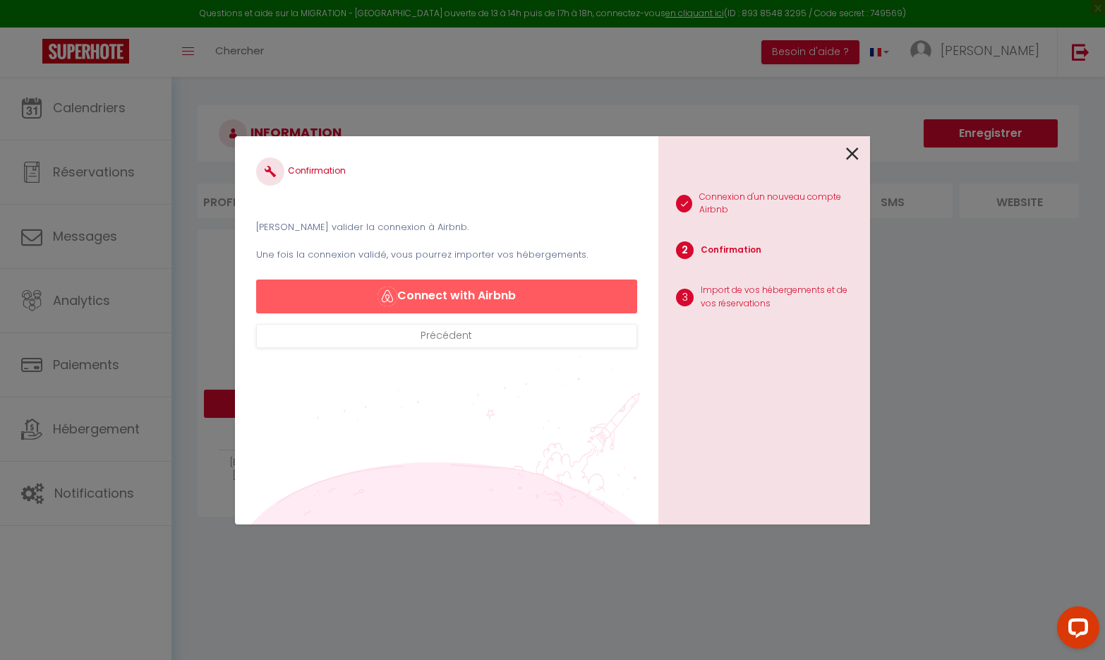
click at [555, 301] on button "Connect with Airbnb" at bounding box center [446, 296] width 381 height 34
click at [471, 294] on button "Connect with Airbnb" at bounding box center [446, 296] width 381 height 34
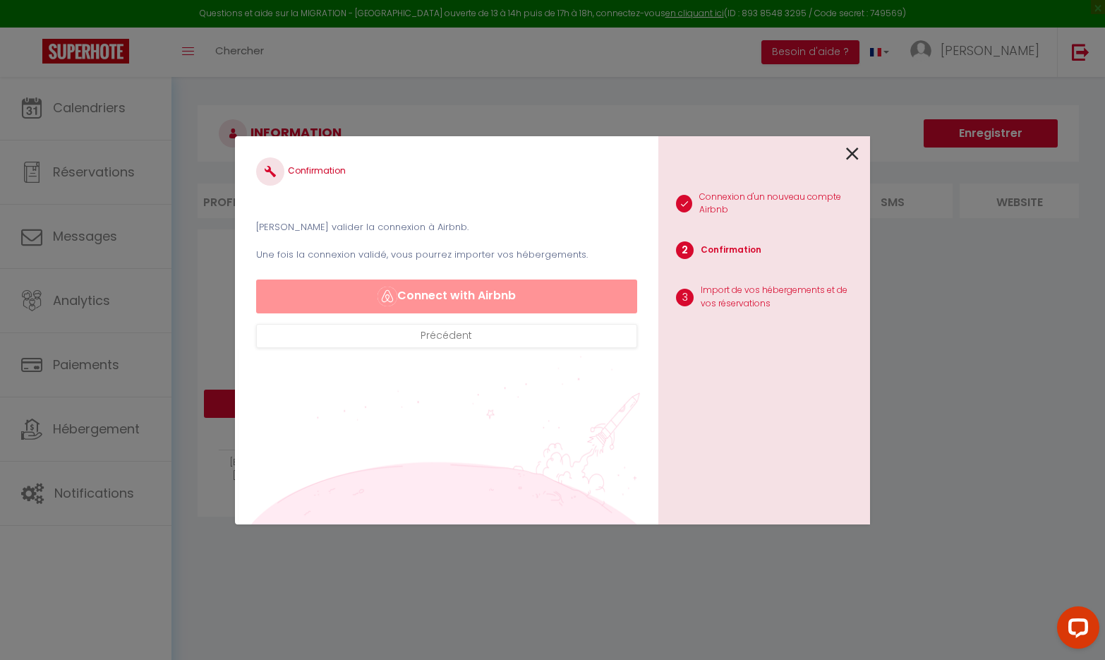
click at [471, 294] on button "Connect with Airbnb" at bounding box center [446, 296] width 381 height 34
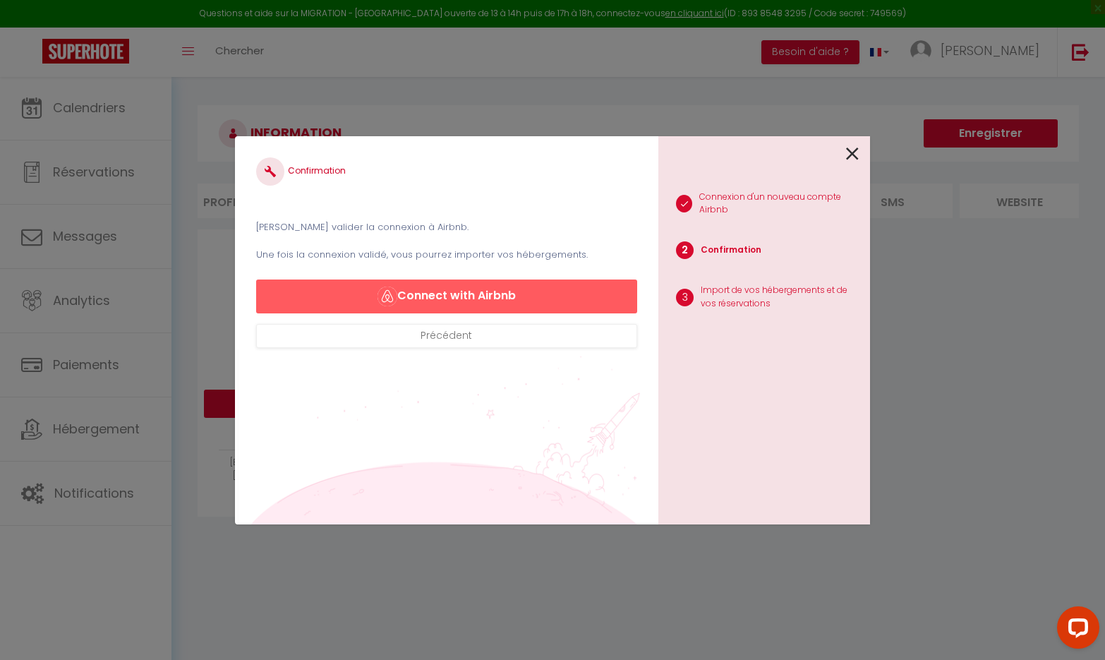
click at [471, 294] on button "Connect with Airbnb" at bounding box center [446, 296] width 381 height 34
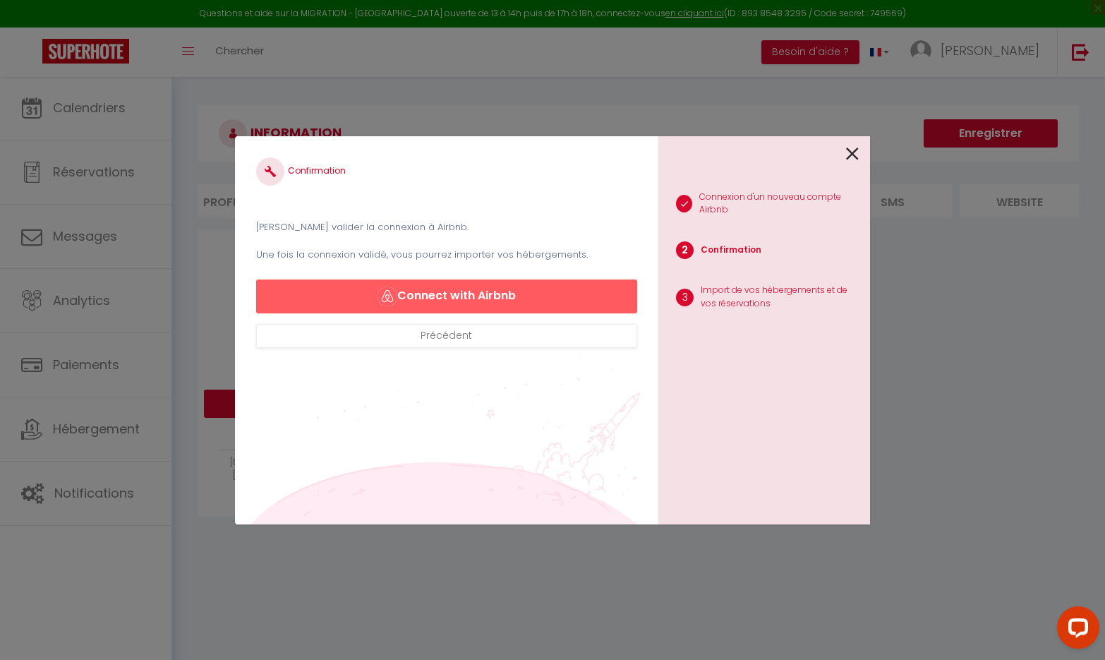
click at [471, 294] on button "Connect with Airbnb" at bounding box center [446, 296] width 381 height 34
click at [475, 337] on button "Précédent" at bounding box center [446, 336] width 381 height 24
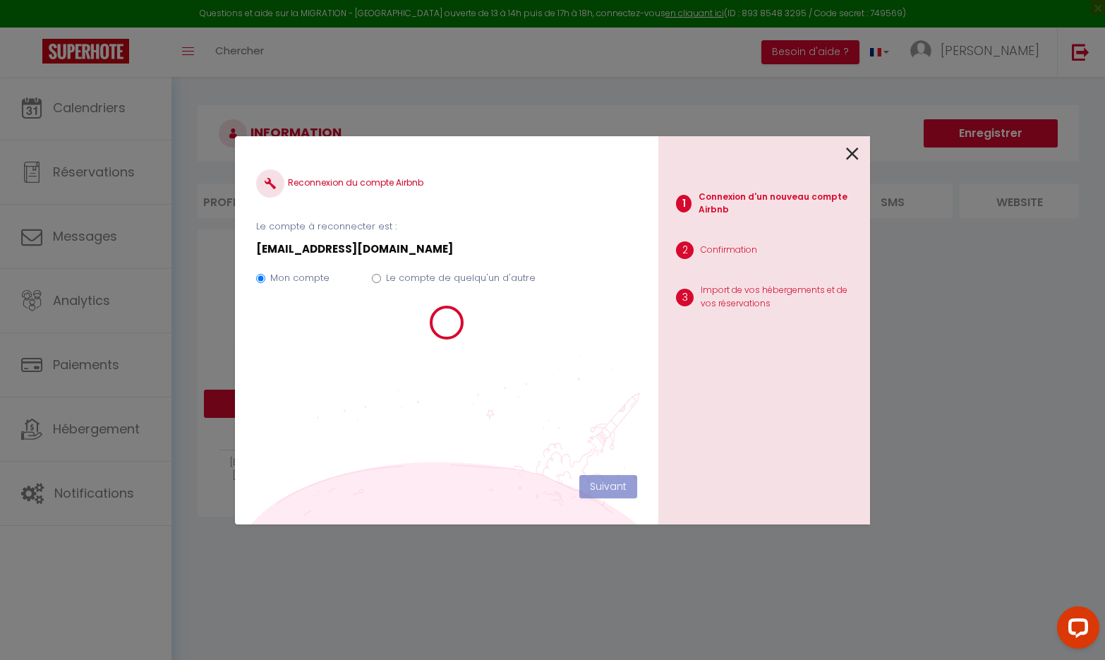
click at [858, 157] on icon at bounding box center [852, 153] width 13 height 21
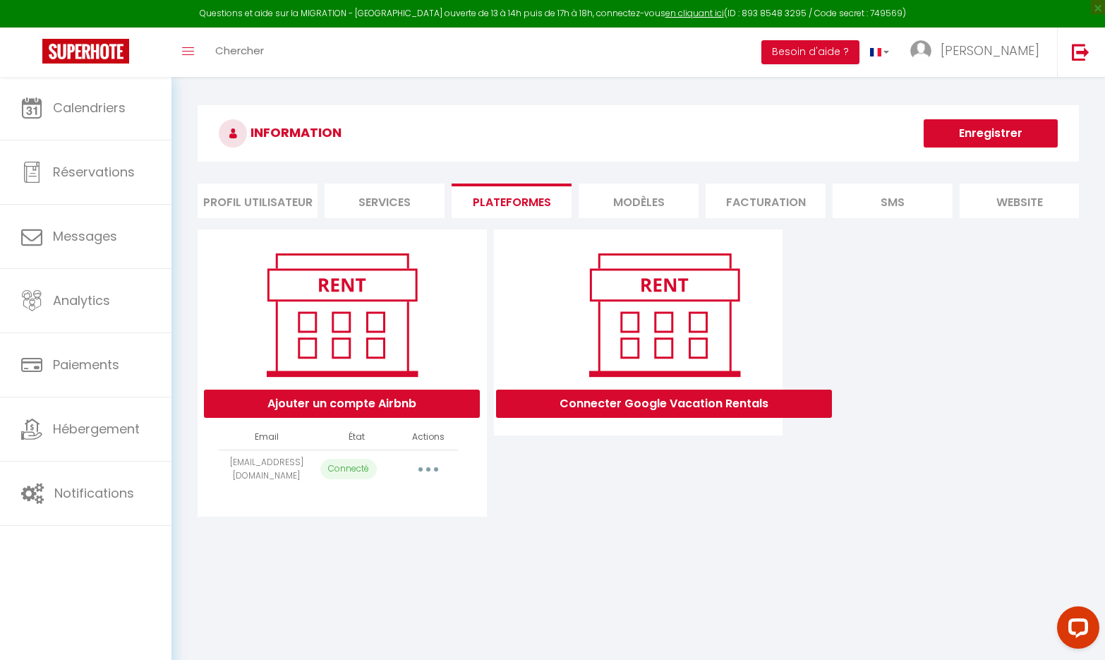
click at [423, 466] on button "button" at bounding box center [429, 469] width 40 height 23
click at [398, 552] on link "Reconnecter le compte" at bounding box center [366, 552] width 156 height 24
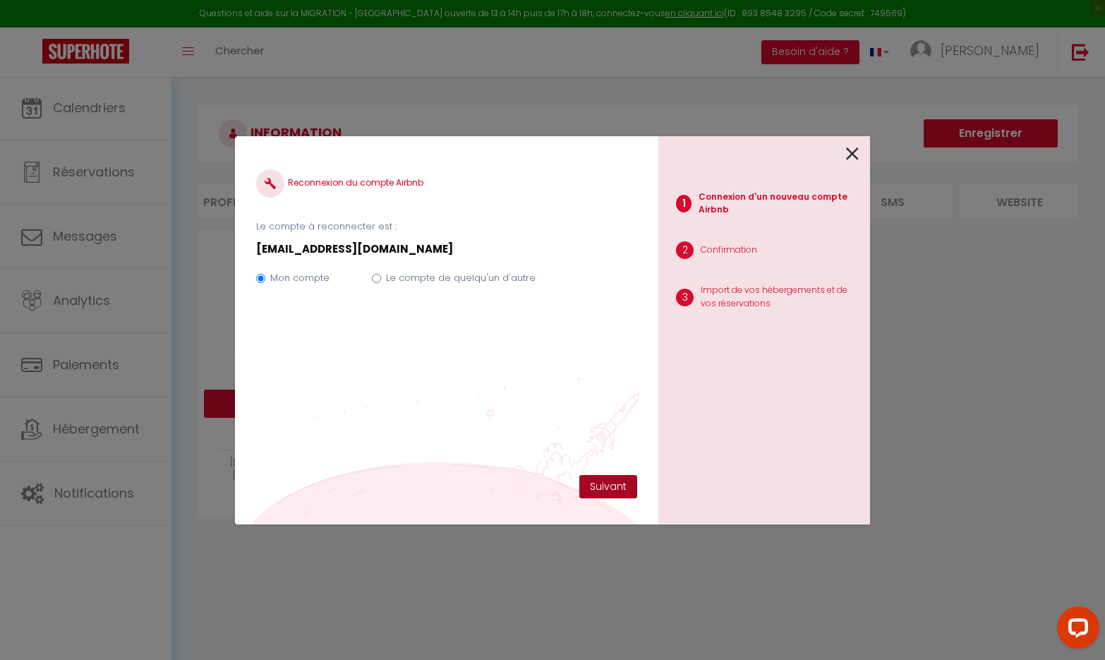
click at [617, 481] on button "Suivant" at bounding box center [608, 487] width 58 height 24
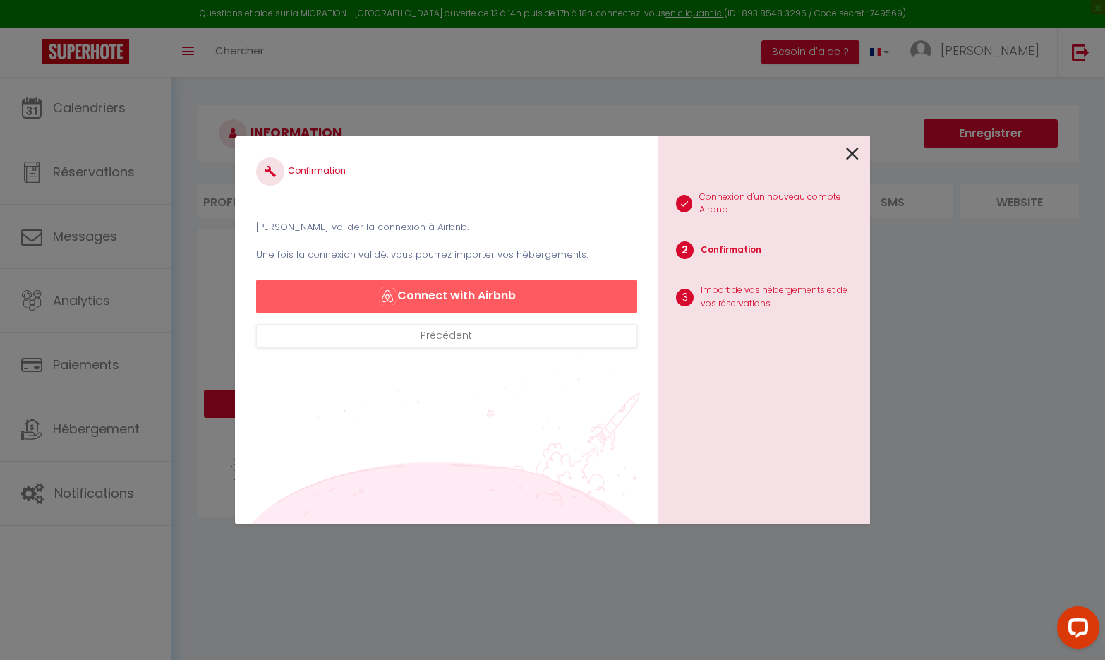
click at [522, 294] on button "Connect with Airbnb" at bounding box center [446, 296] width 381 height 34
click at [435, 299] on button "Connect with Airbnb" at bounding box center [446, 296] width 381 height 34
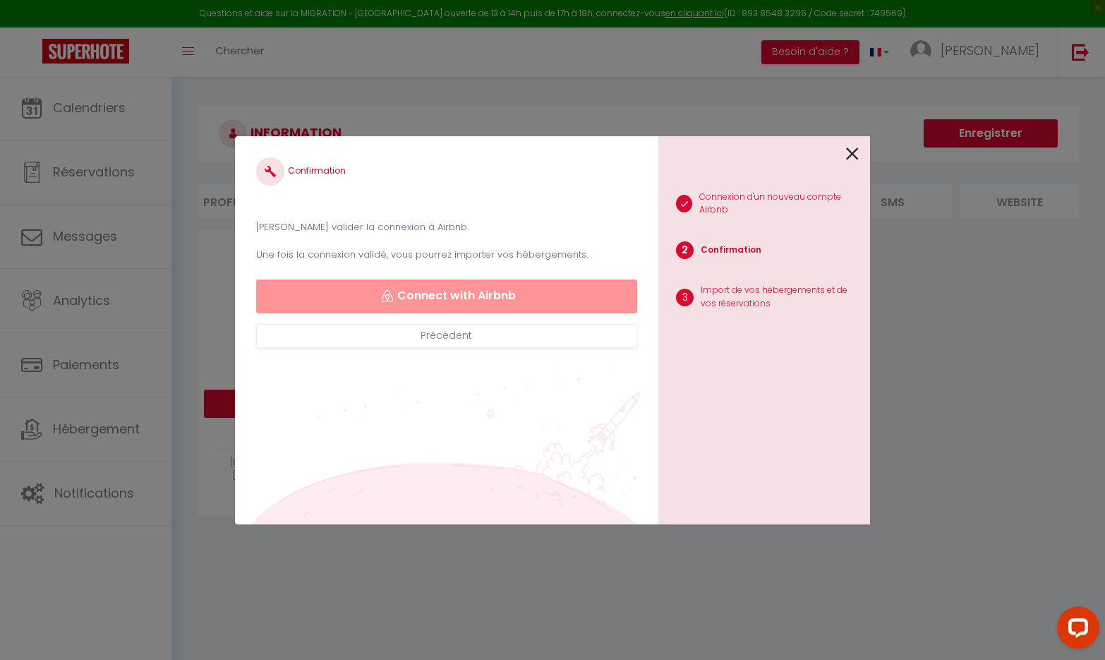
click at [435, 299] on button "Connect with Airbnb" at bounding box center [446, 296] width 381 height 34
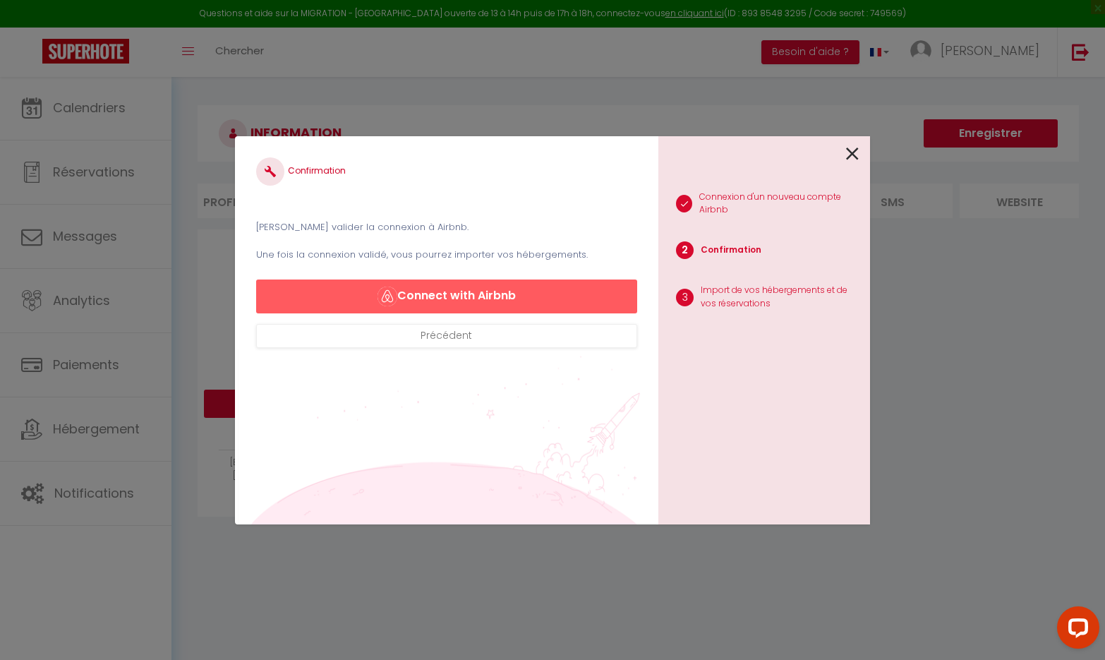
click at [435, 299] on button "Connect with Airbnb" at bounding box center [446, 296] width 381 height 34
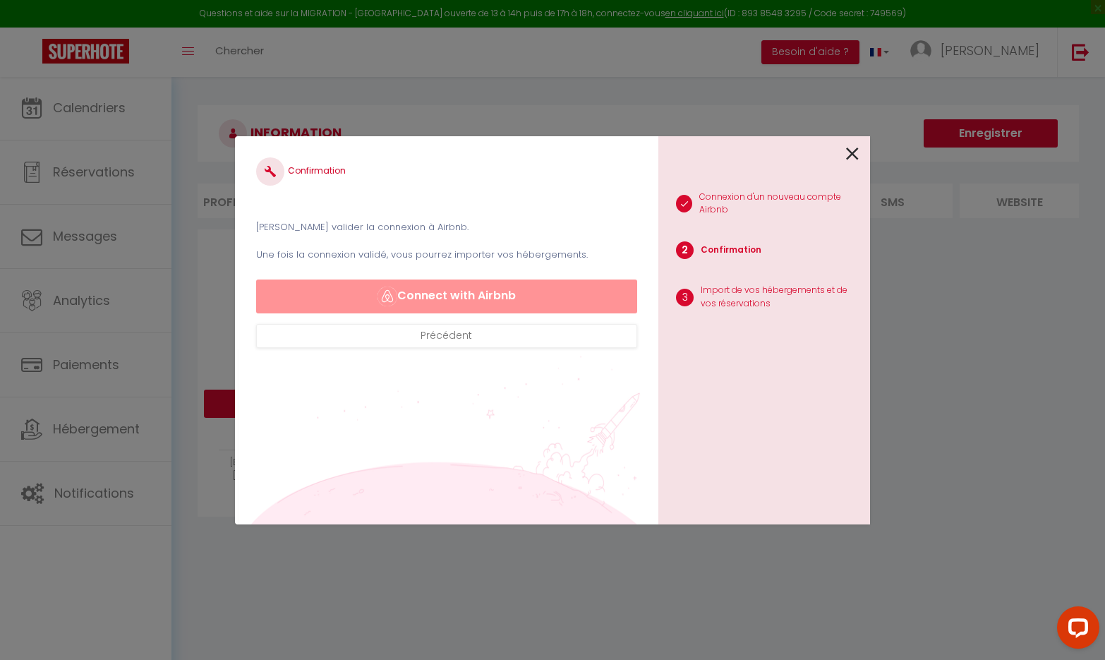
click at [435, 299] on button "Connect with Airbnb" at bounding box center [446, 296] width 381 height 34
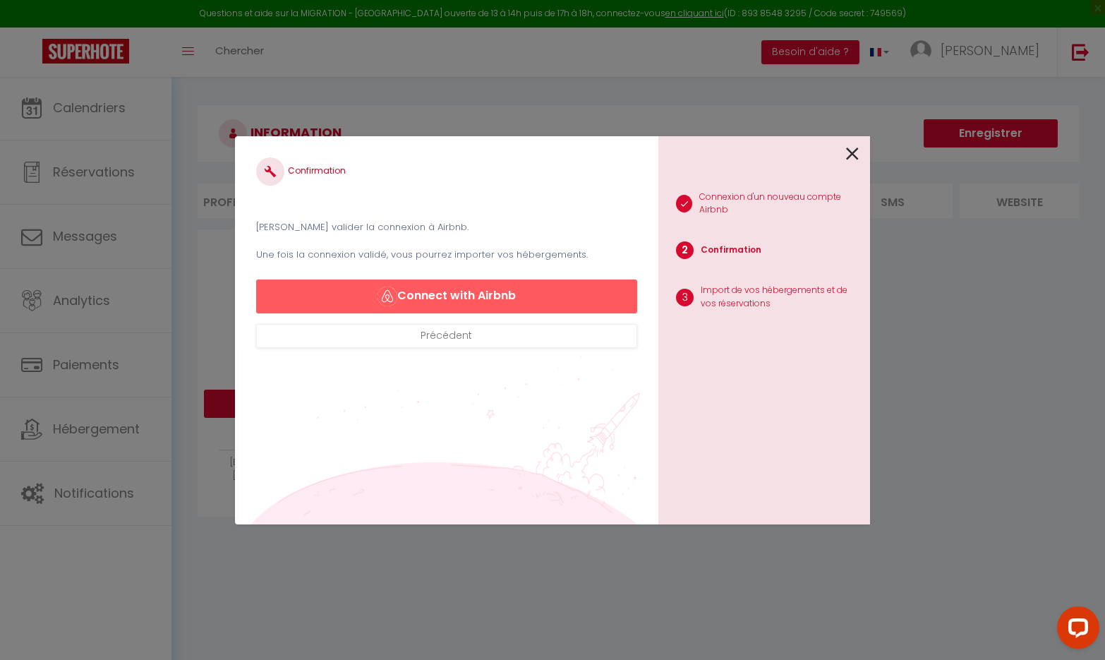
click at [431, 294] on button "Connect with Airbnb" at bounding box center [446, 296] width 381 height 34
click at [1081, 620] on div "Open LiveChat chat widget" at bounding box center [1078, 627] width 24 height 24
click at [543, 288] on button "Connect with Airbnb" at bounding box center [446, 296] width 381 height 34
click at [536, 296] on button "Connect with Airbnb" at bounding box center [446, 296] width 381 height 34
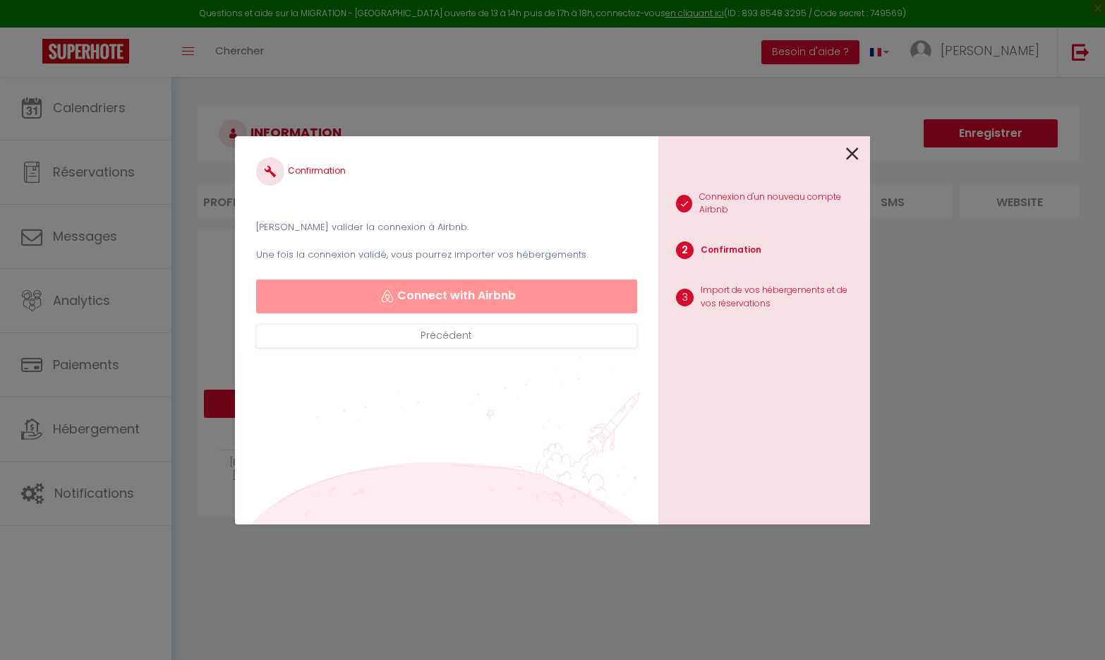
click at [536, 296] on button "Connect with Airbnb" at bounding box center [446, 296] width 381 height 34
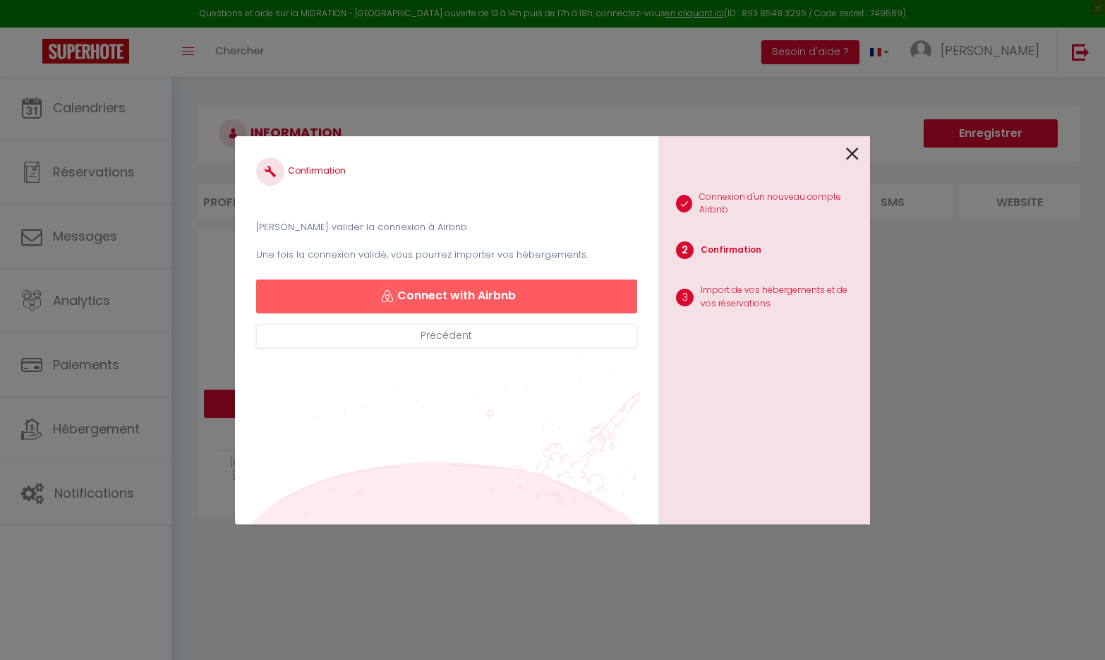
click at [545, 301] on button "Connect with Airbnb" at bounding box center [446, 296] width 381 height 34
